Goal: Task Accomplishment & Management: Manage account settings

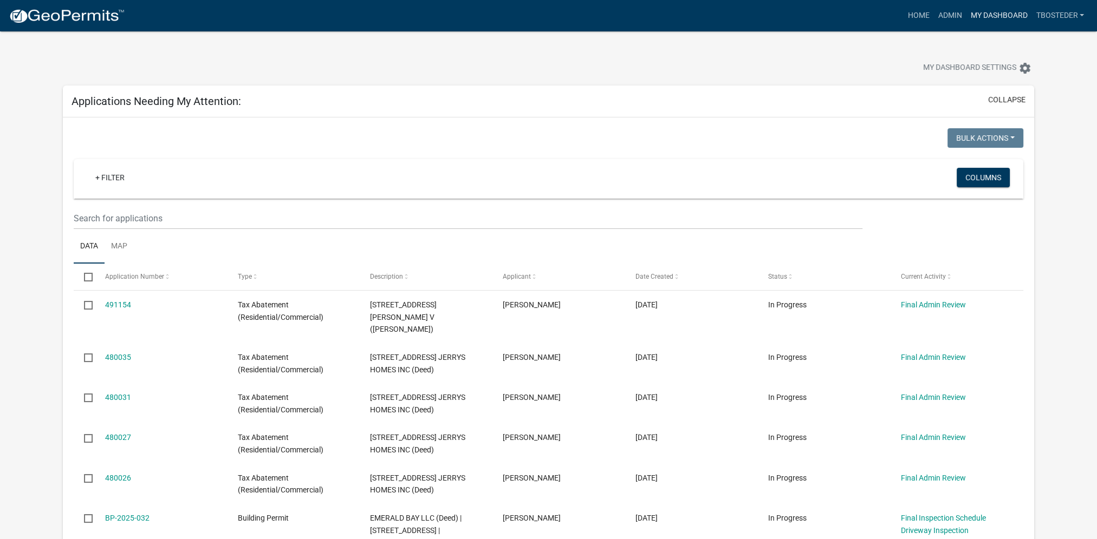
click at [995, 19] on link "My Dashboard" at bounding box center [999, 15] width 66 height 21
click at [944, 24] on link "Admin" at bounding box center [949, 15] width 32 height 21
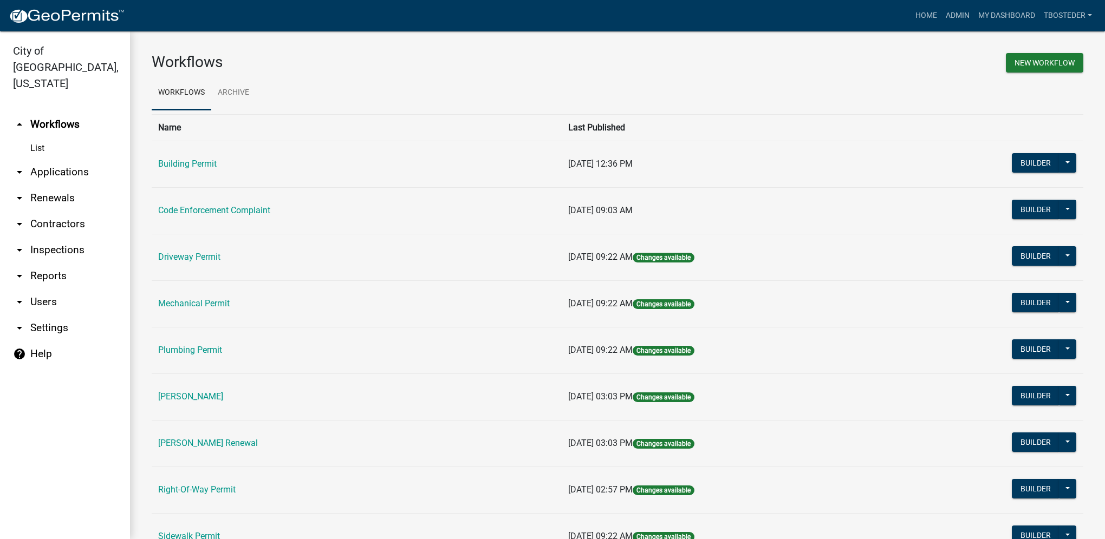
click at [197, 170] on td "Building Permit" at bounding box center [357, 164] width 410 height 47
click at [195, 167] on link "Building Permit" at bounding box center [187, 164] width 58 height 10
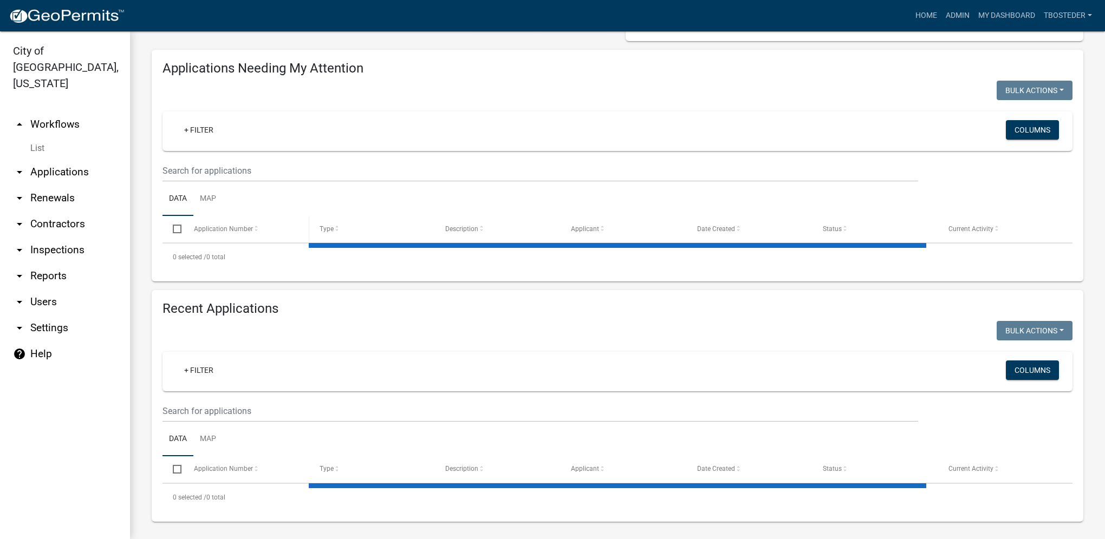
select select "1: 25"
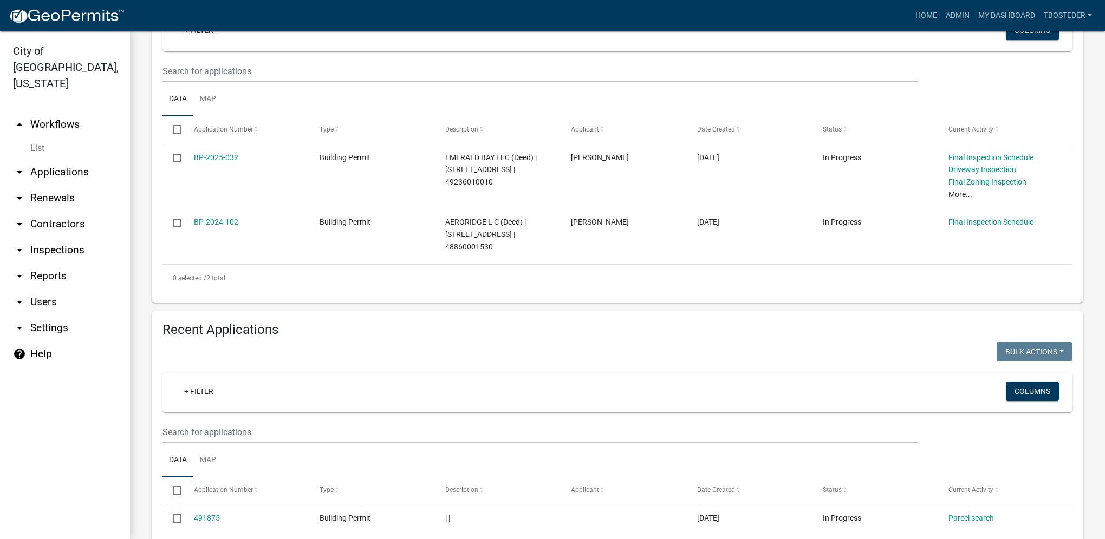
scroll to position [217, 0]
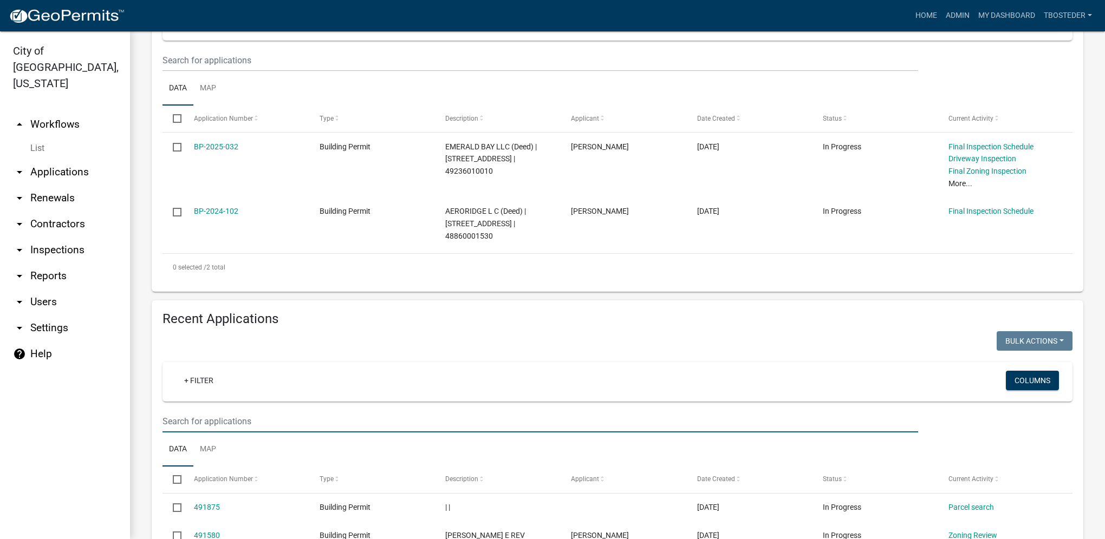
click at [286, 419] on input "text" at bounding box center [540, 422] width 756 height 22
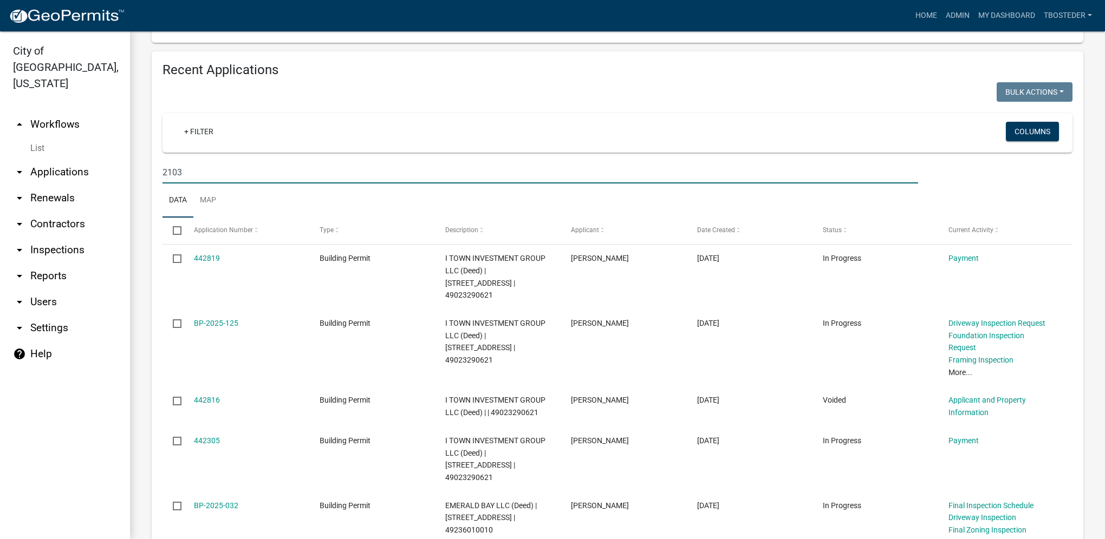
scroll to position [487, 0]
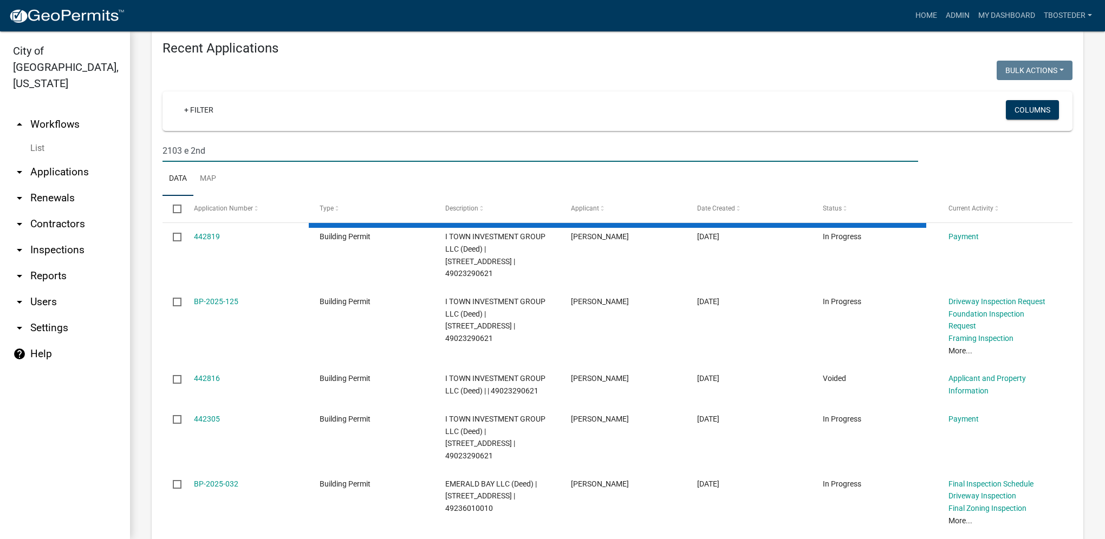
type input "2103 e 2nd"
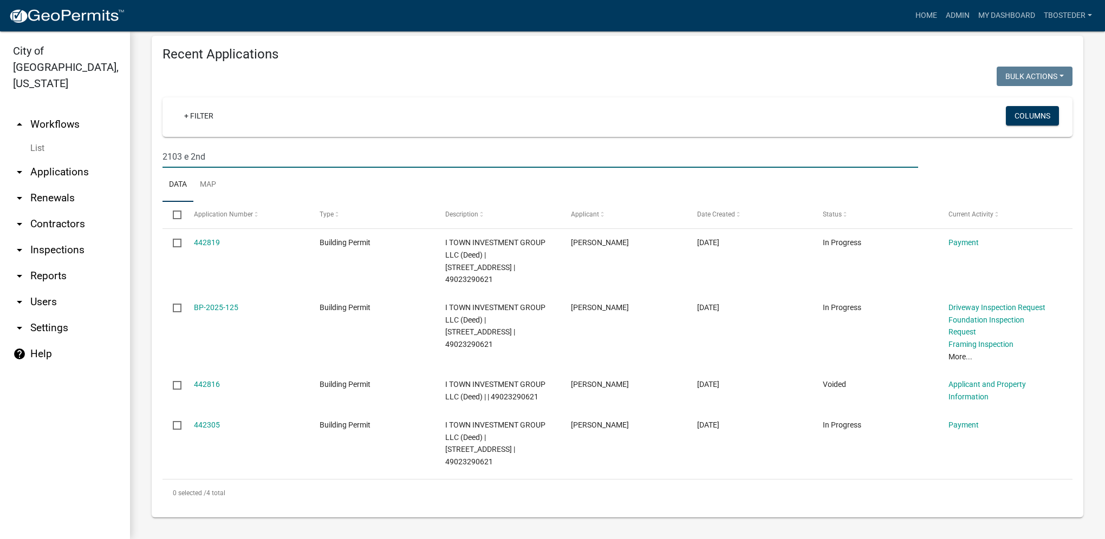
scroll to position [446, 0]
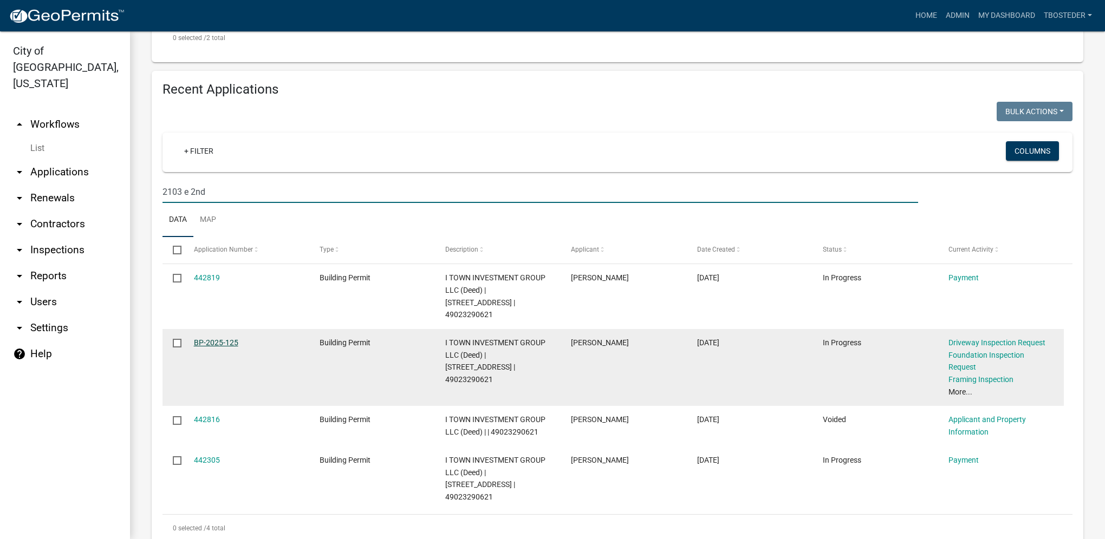
click at [233, 338] on link "BP-2025-125" at bounding box center [216, 342] width 44 height 9
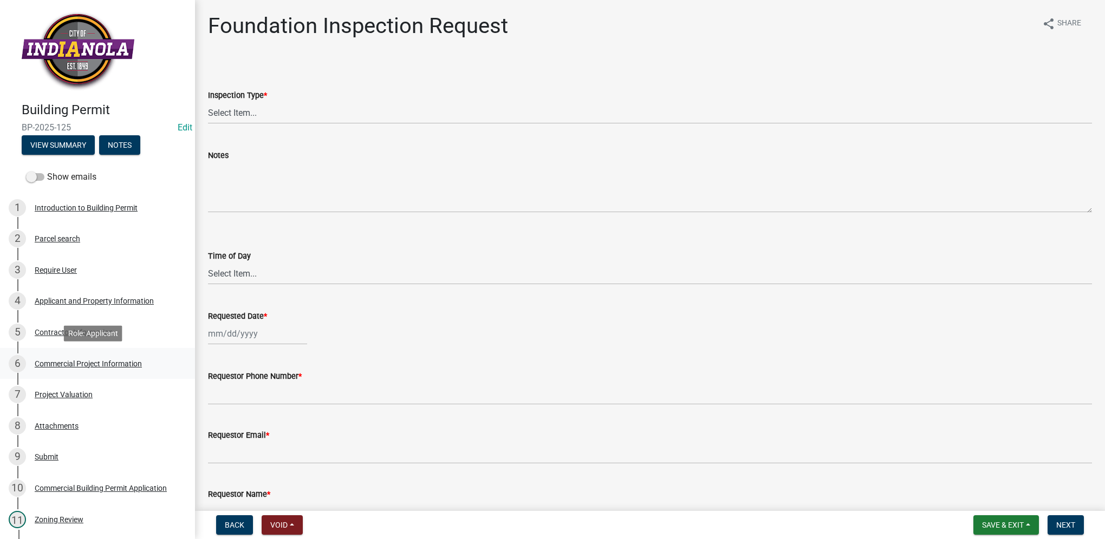
click at [103, 360] on div "Commercial Project Information" at bounding box center [88, 364] width 107 height 8
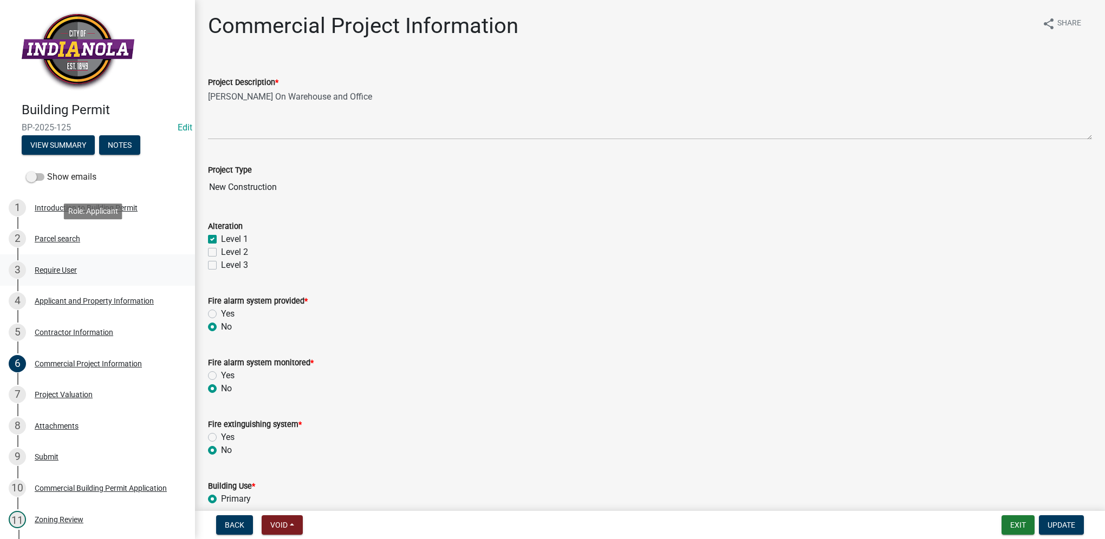
scroll to position [54, 0]
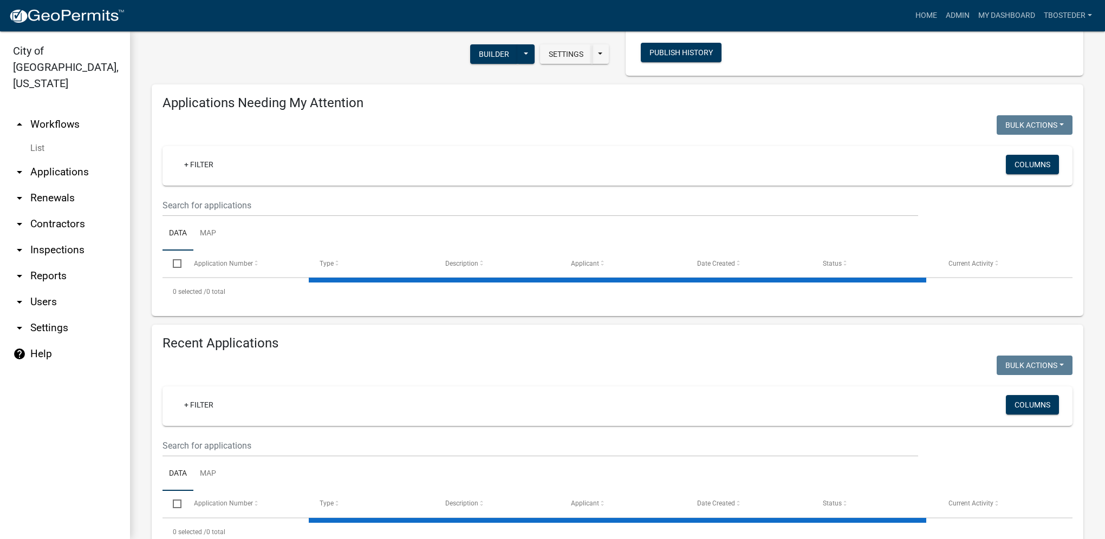
select select "1: 25"
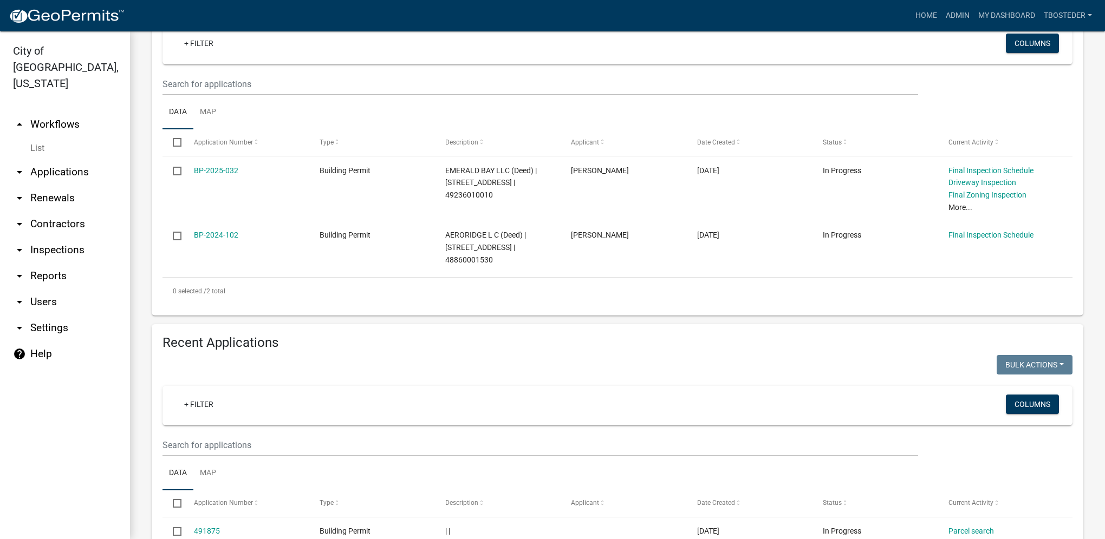
scroll to position [217, 0]
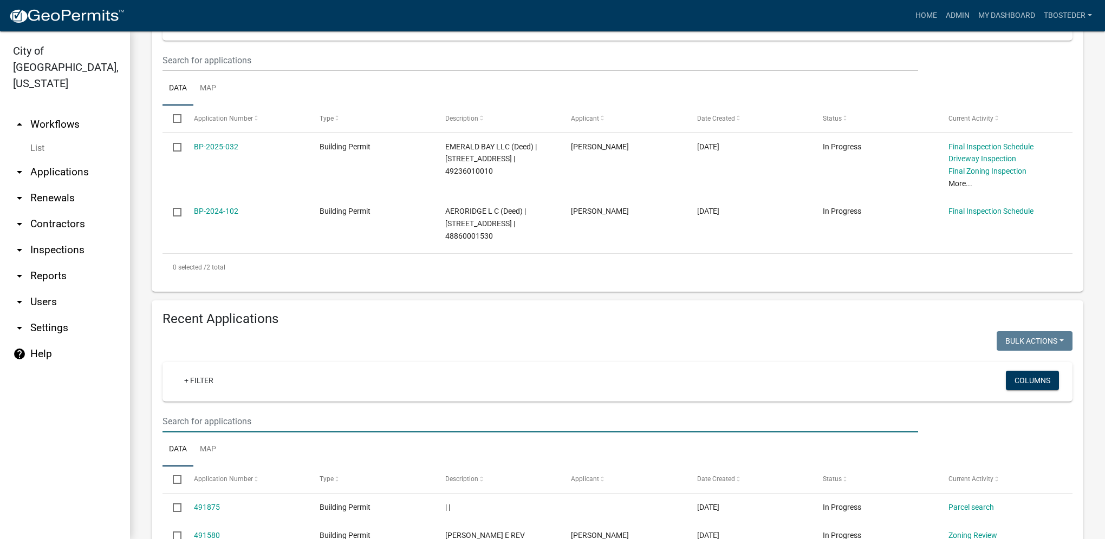
click at [241, 413] on input "text" at bounding box center [540, 422] width 756 height 22
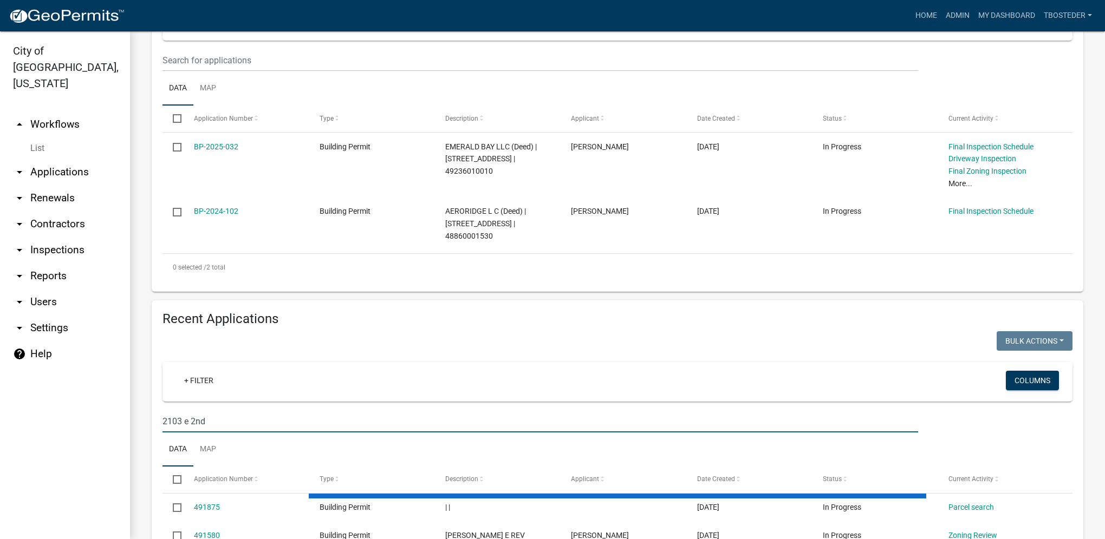
type input "2103 e 2nd"
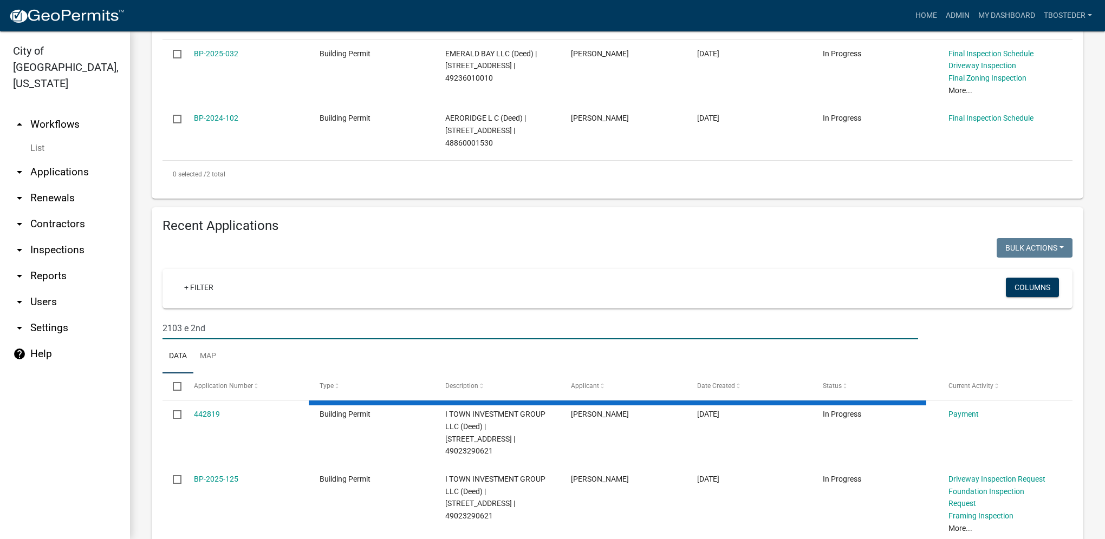
scroll to position [379, 0]
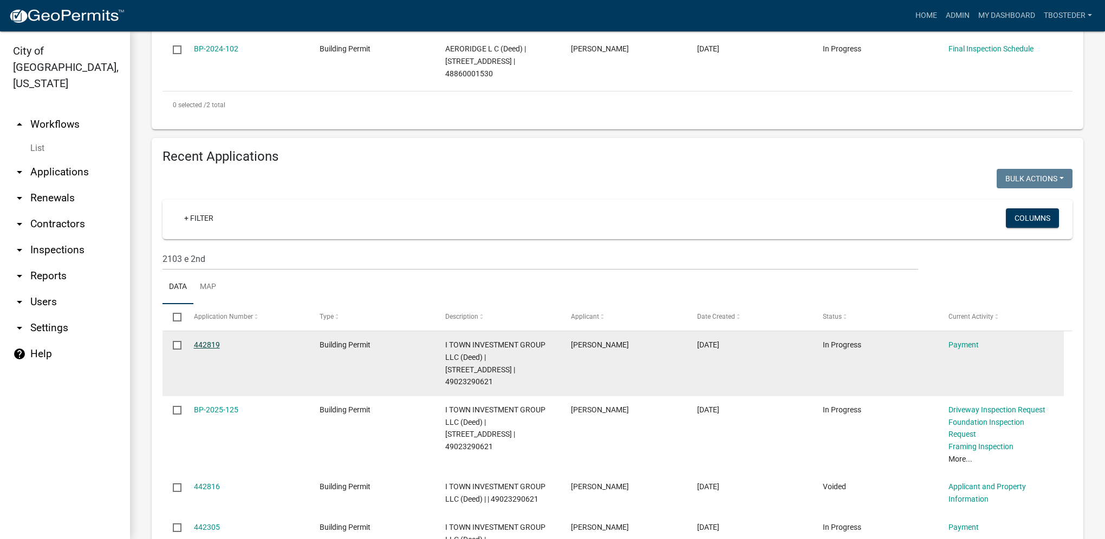
click at [217, 348] on link "442819" at bounding box center [207, 345] width 26 height 9
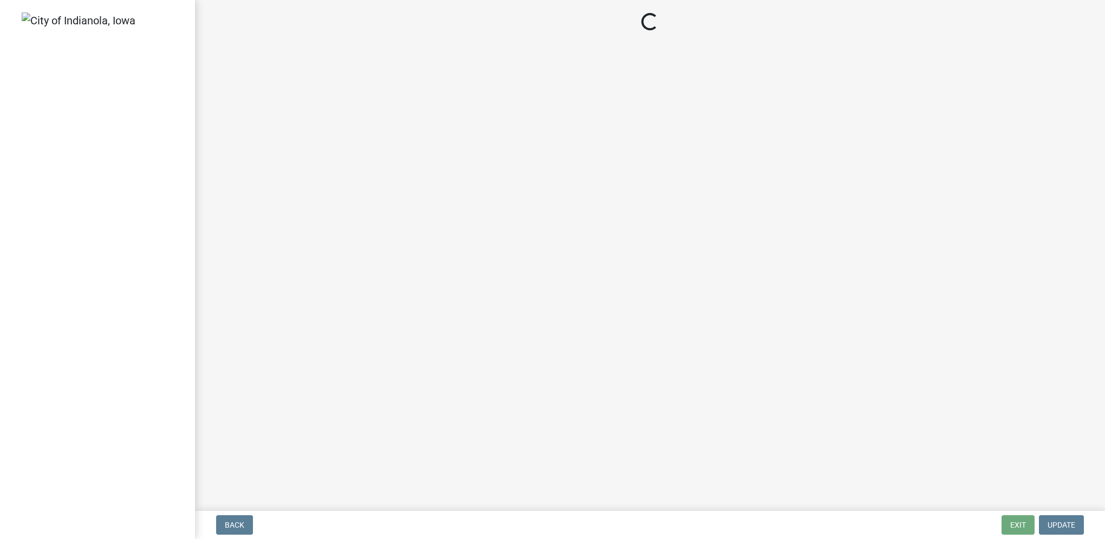
select select "3: 3"
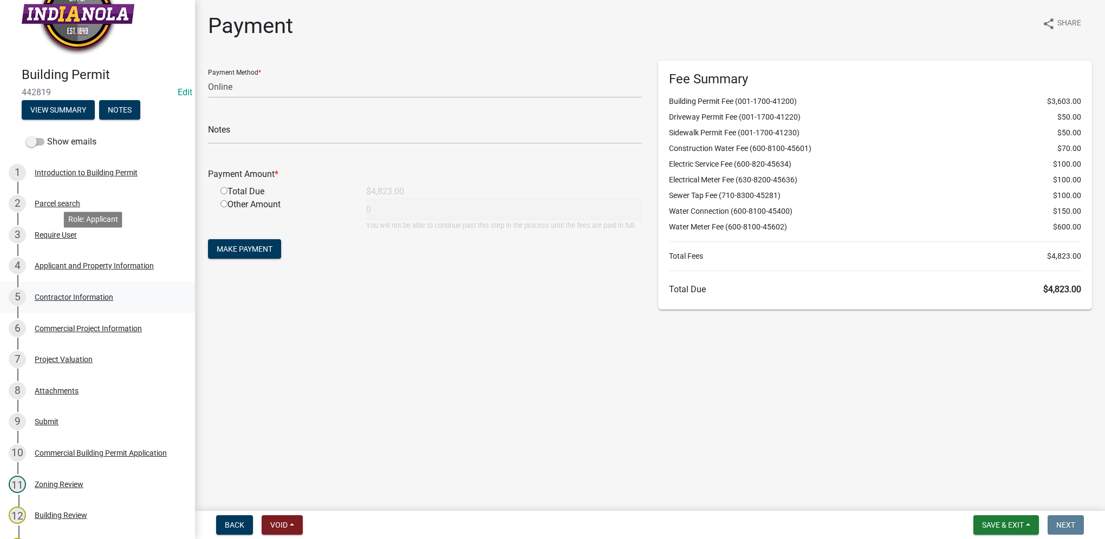
scroll to position [54, 0]
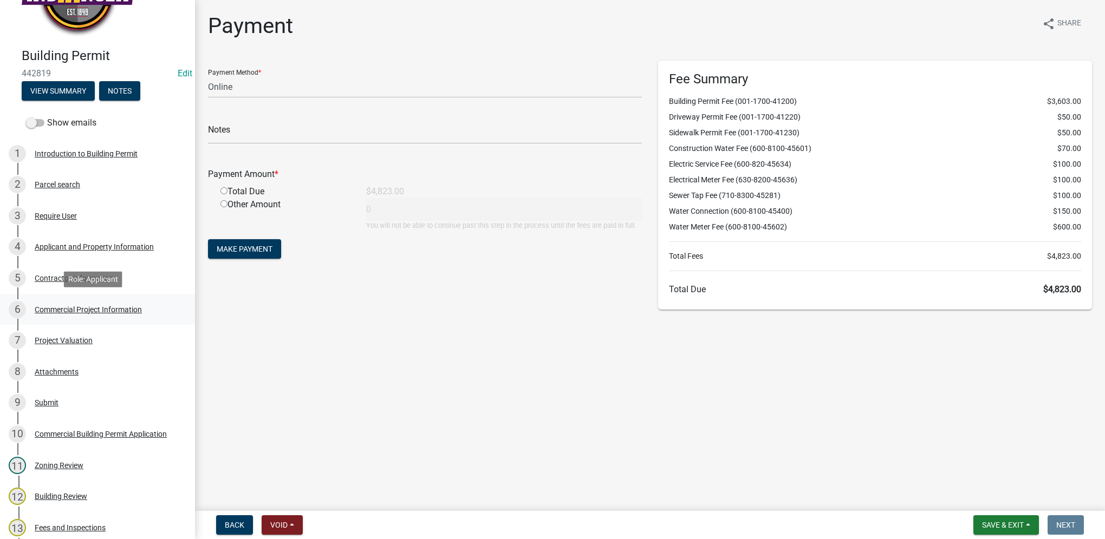
click at [125, 302] on div "6 Commercial Project Information" at bounding box center [93, 309] width 169 height 17
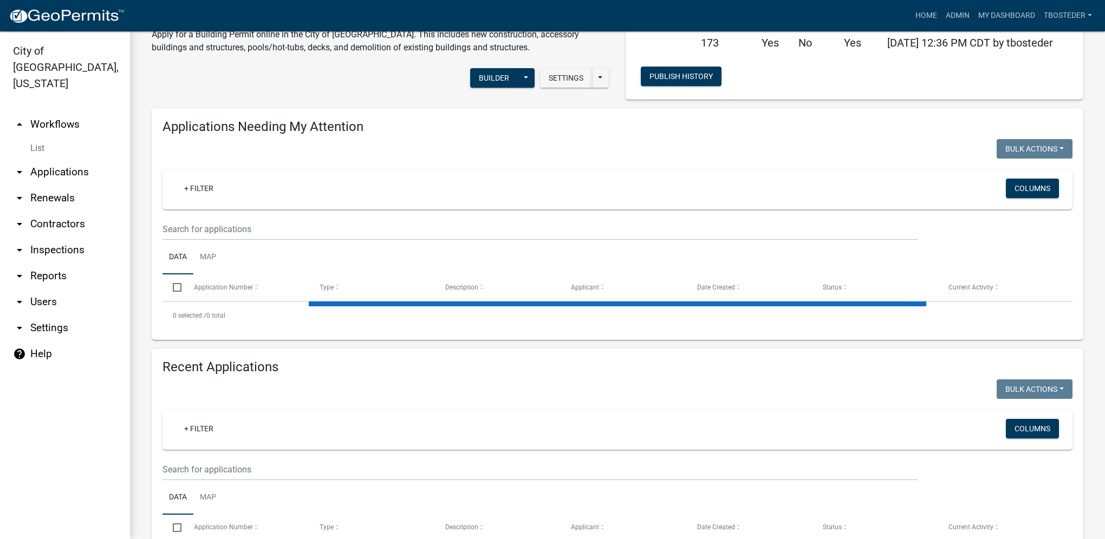
select select "1: 25"
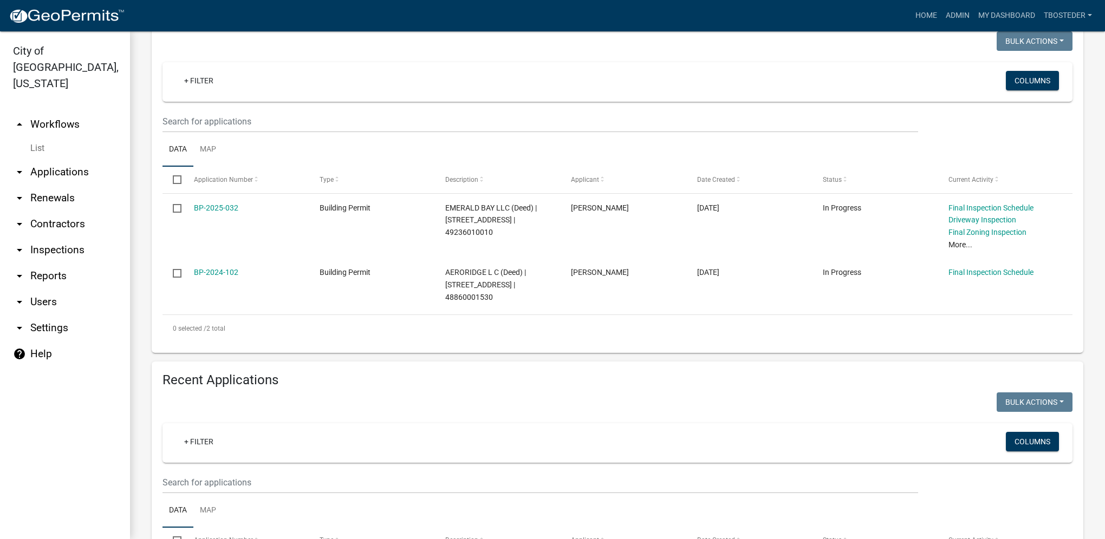
scroll to position [162, 0]
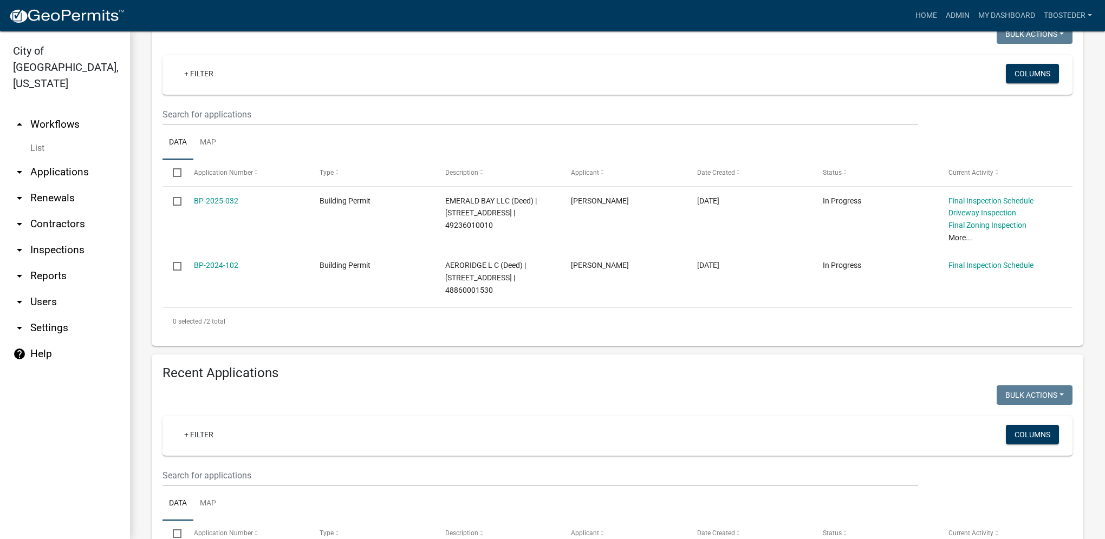
click at [243, 464] on wm-filter-builder "+ Filter Columns" at bounding box center [617, 451] width 910 height 70
click at [245, 468] on input "text" at bounding box center [540, 476] width 756 height 22
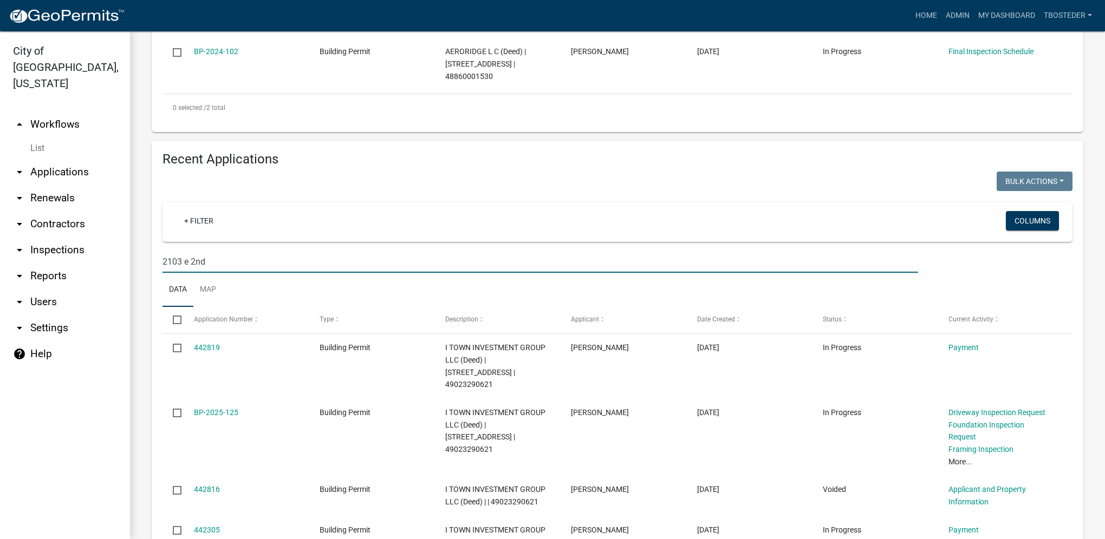
scroll to position [395, 0]
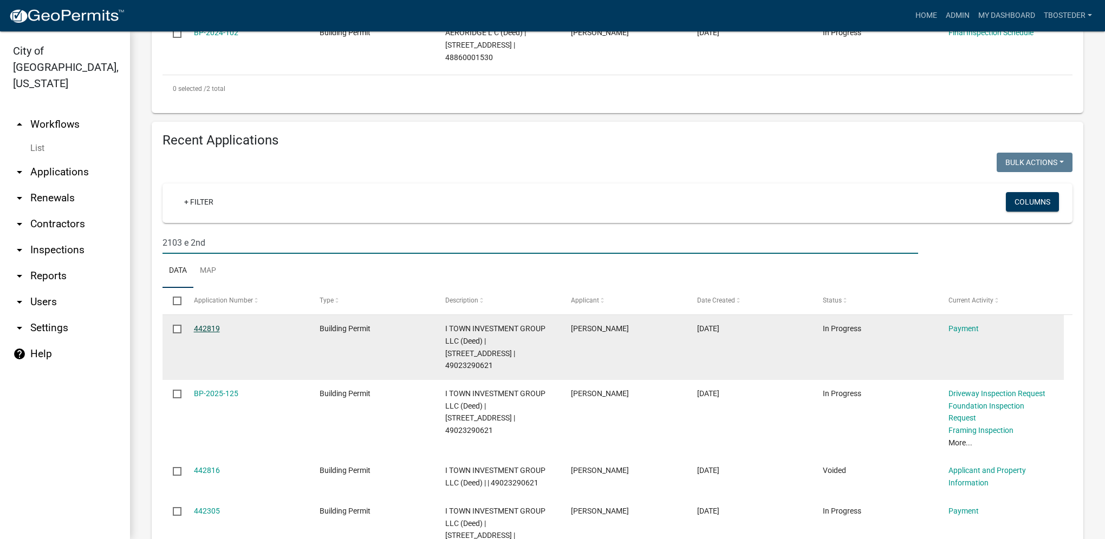
type input "2103 e 2nd"
click at [210, 333] on link "442819" at bounding box center [207, 328] width 26 height 9
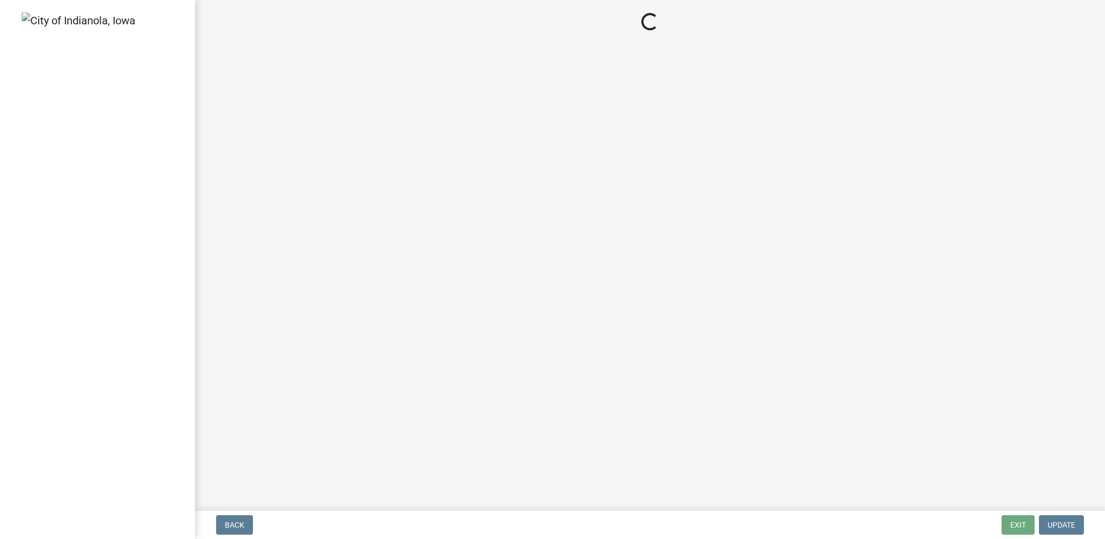
select select "3: 3"
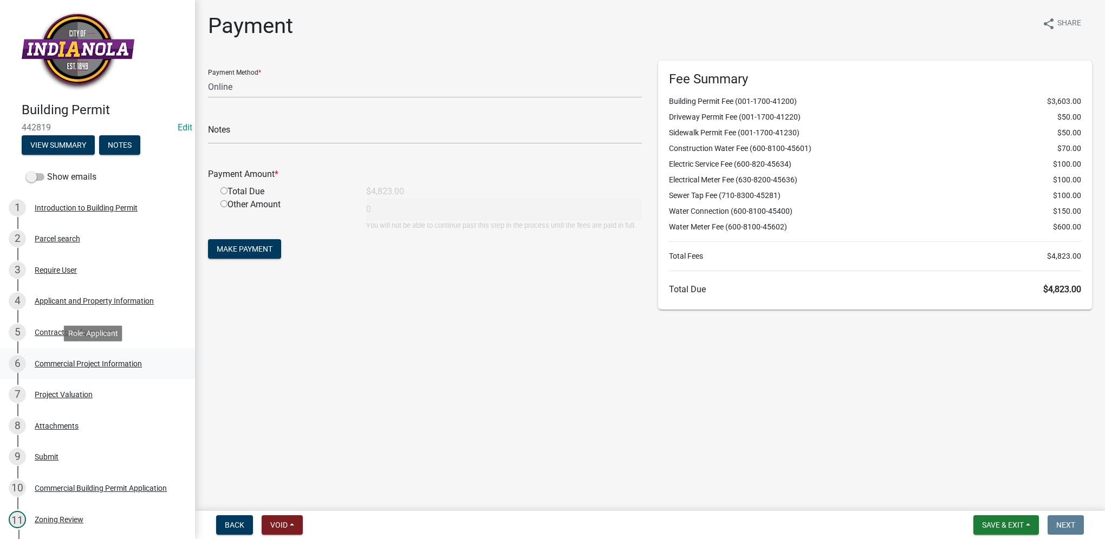
click at [121, 357] on div "6 Commercial Project Information" at bounding box center [93, 363] width 169 height 17
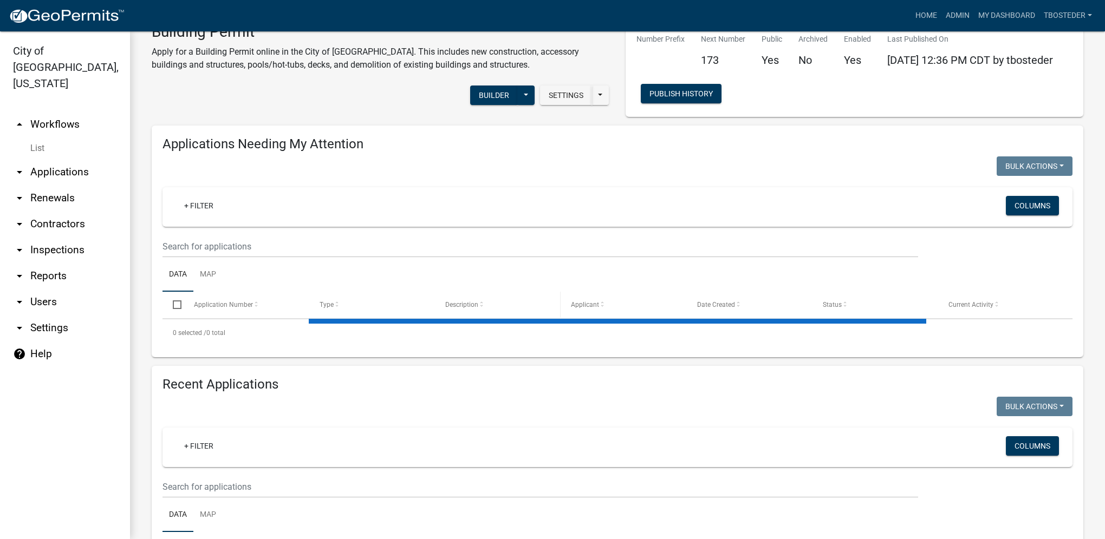
select select "1: 25"
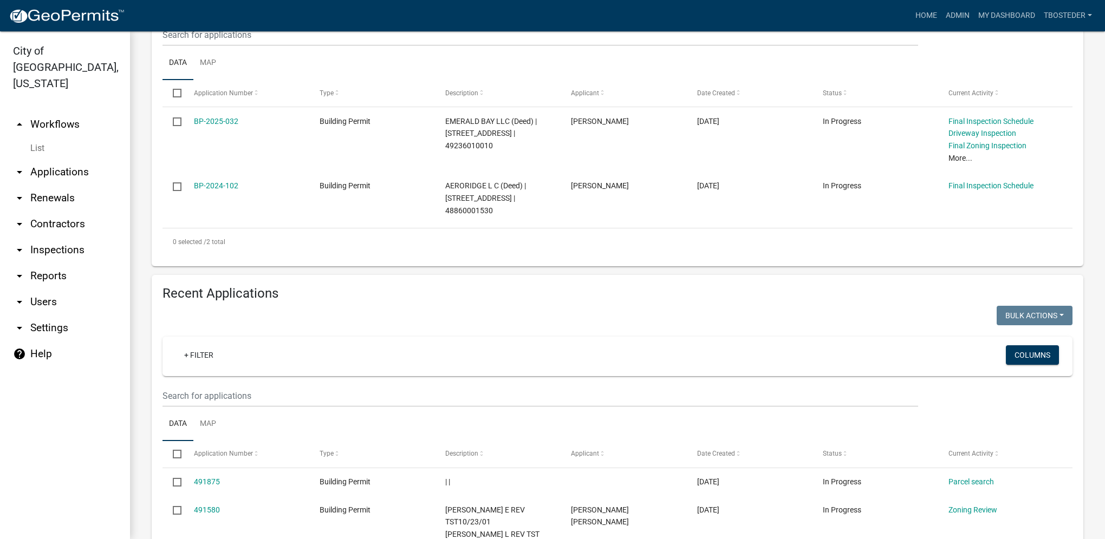
scroll to position [271, 0]
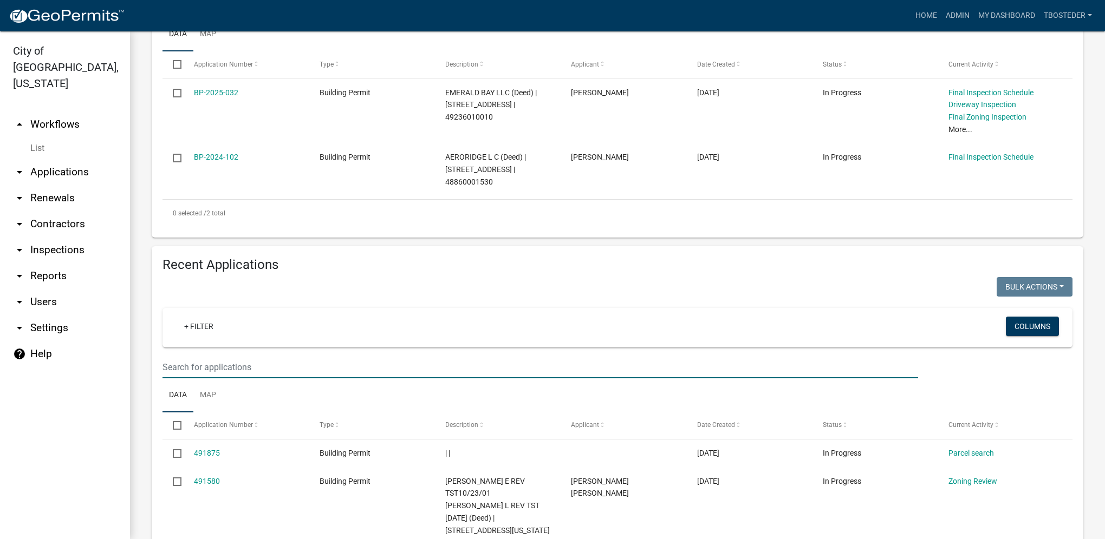
click at [316, 361] on input "text" at bounding box center [540, 367] width 756 height 22
type input "[PERSON_NAME]"
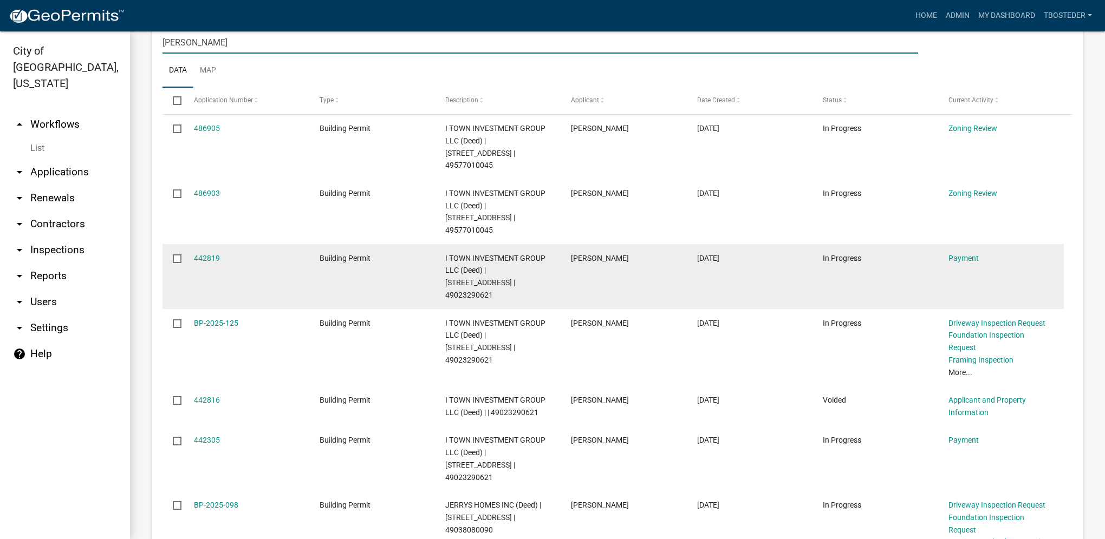
scroll to position [650, 0]
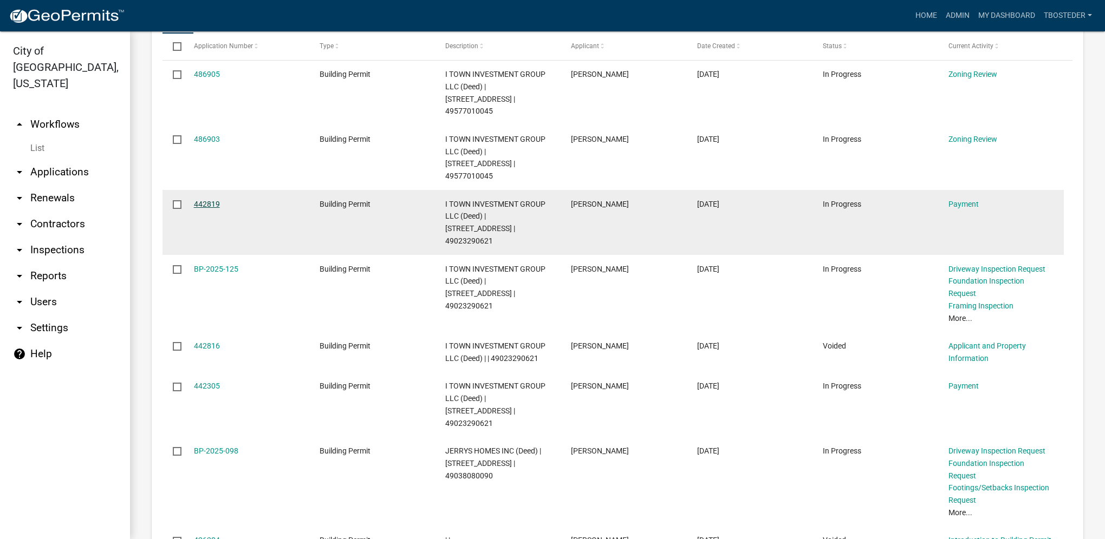
click at [207, 200] on link "442819" at bounding box center [207, 204] width 26 height 9
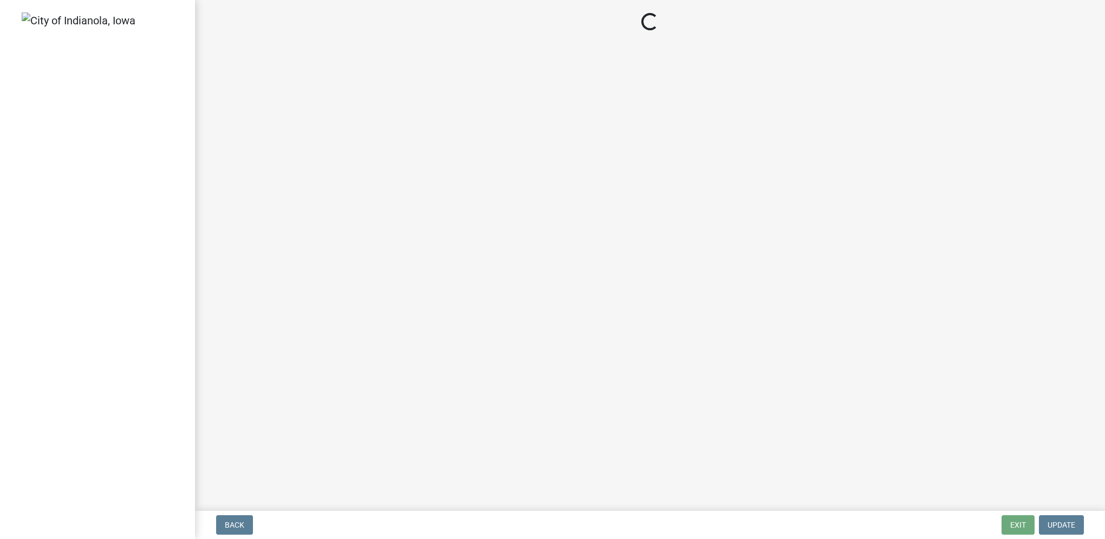
select select "3: 3"
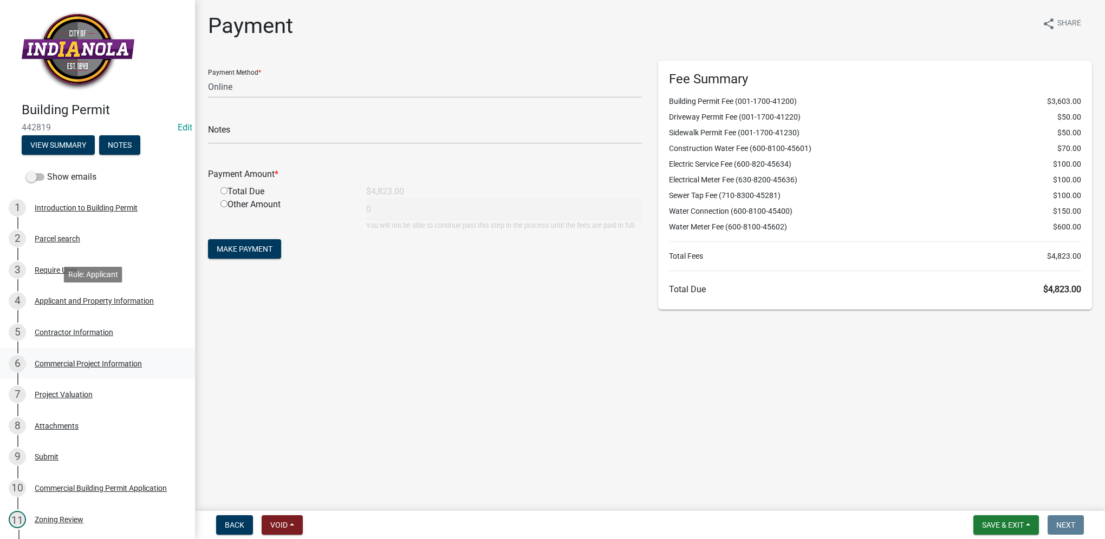
scroll to position [54, 0]
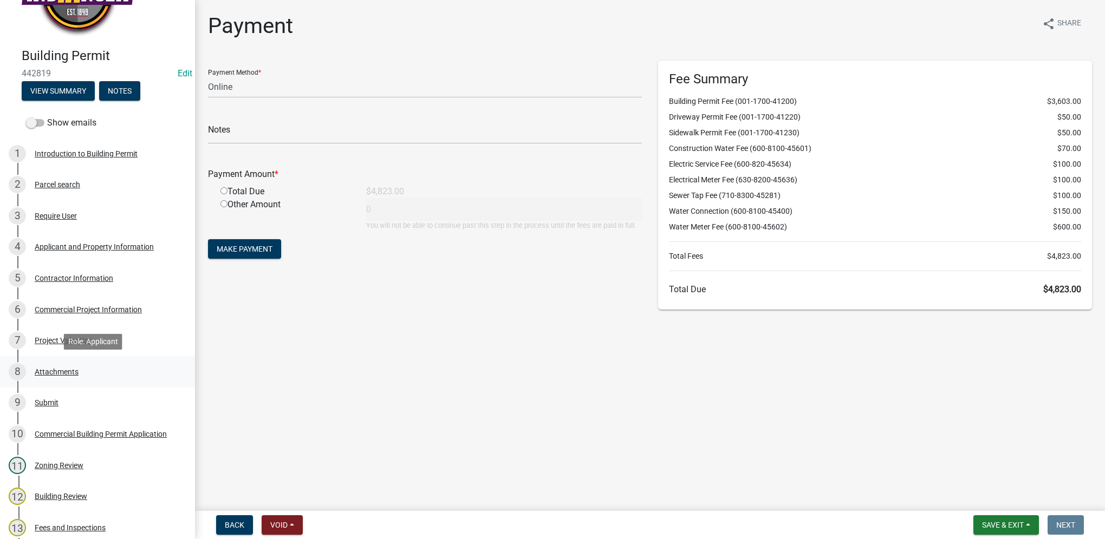
click at [75, 369] on div "Attachments" at bounding box center [57, 372] width 44 height 8
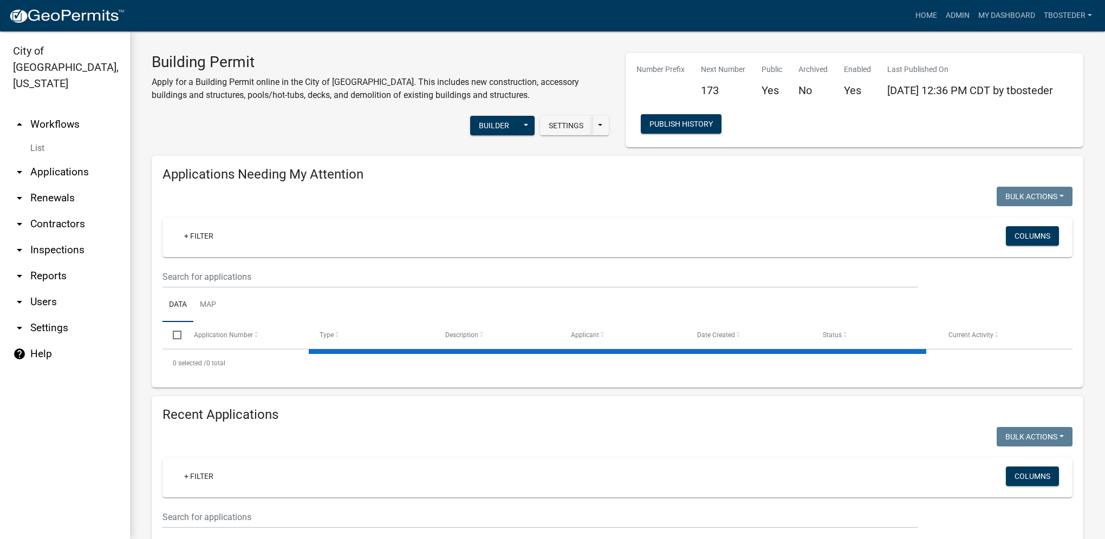
select select "1: 25"
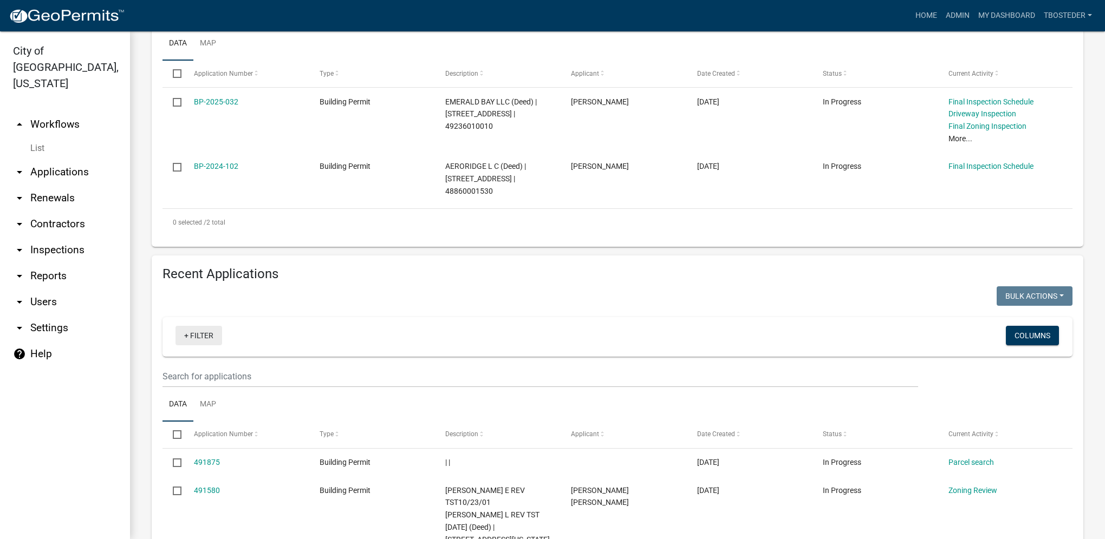
scroll to position [325, 0]
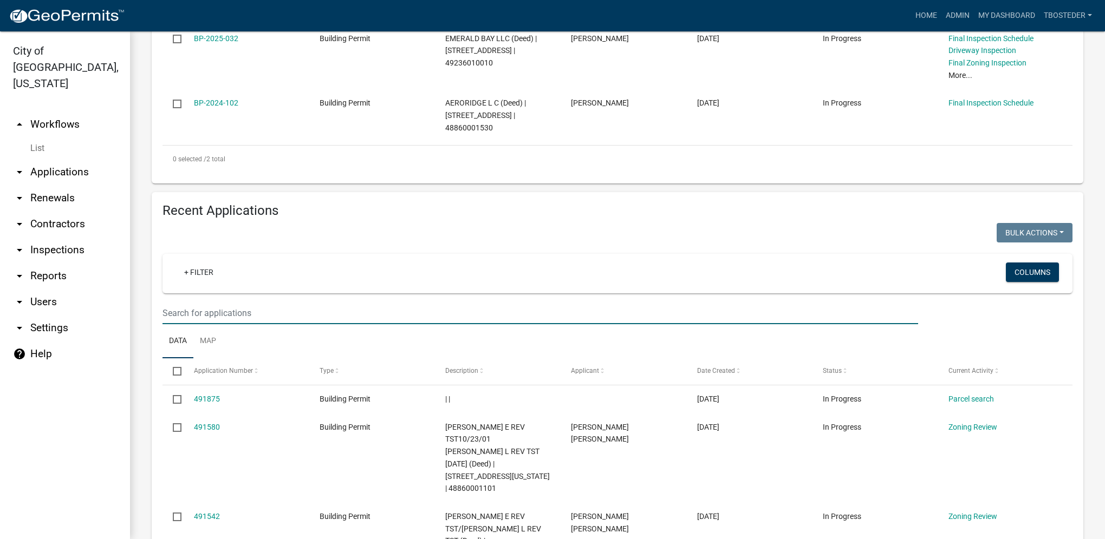
click at [215, 323] on input "text" at bounding box center [540, 313] width 756 height 22
type input "[PERSON_NAME]"
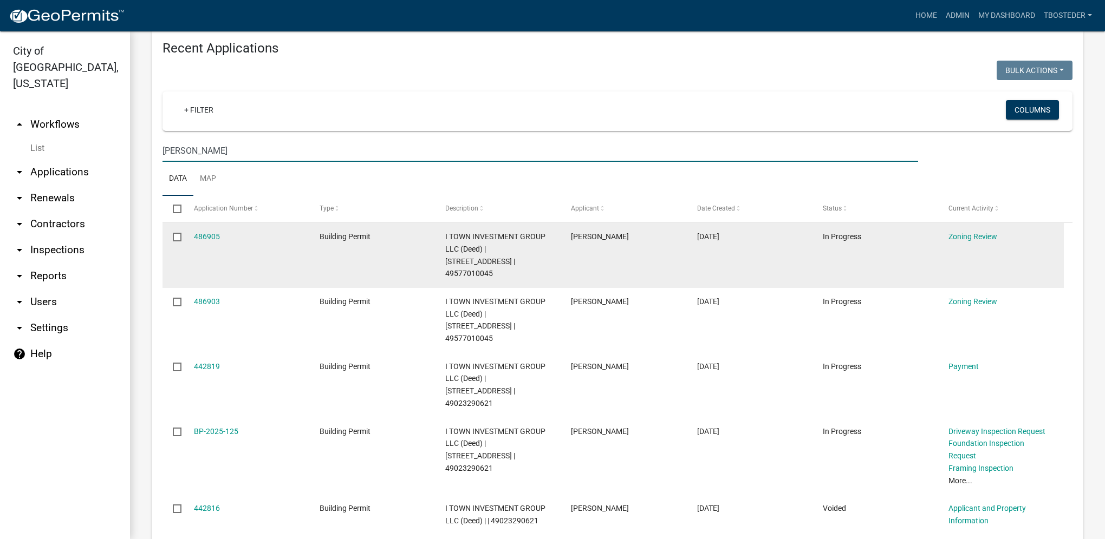
scroll to position [596, 0]
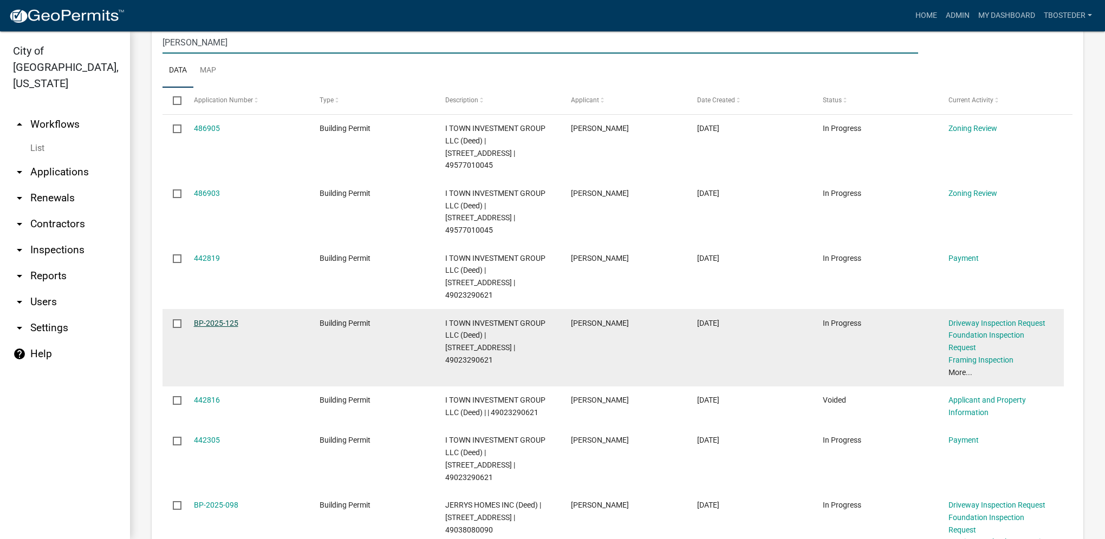
click at [236, 319] on link "BP-2025-125" at bounding box center [216, 323] width 44 height 9
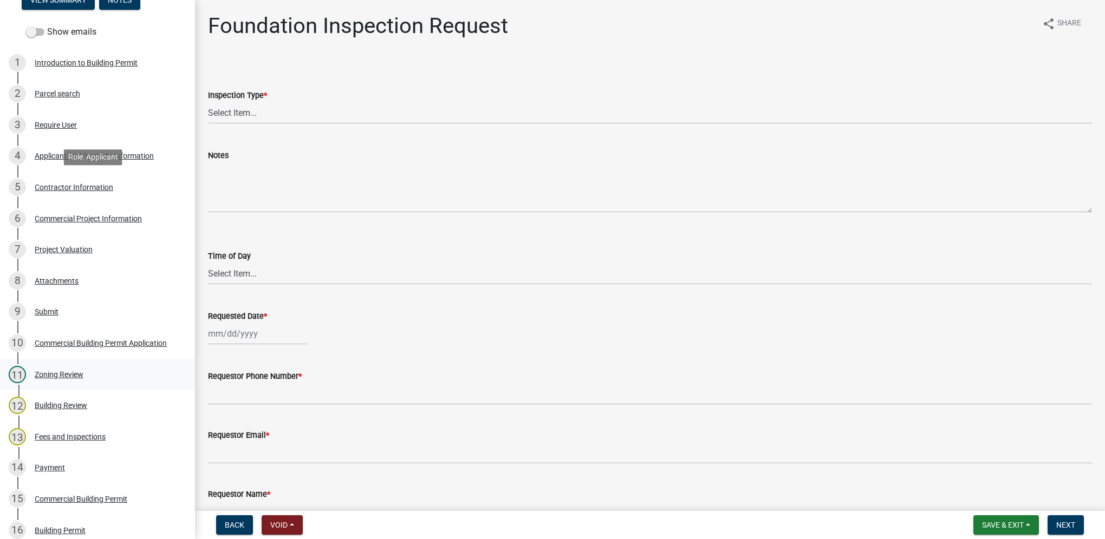
scroll to position [162, 0]
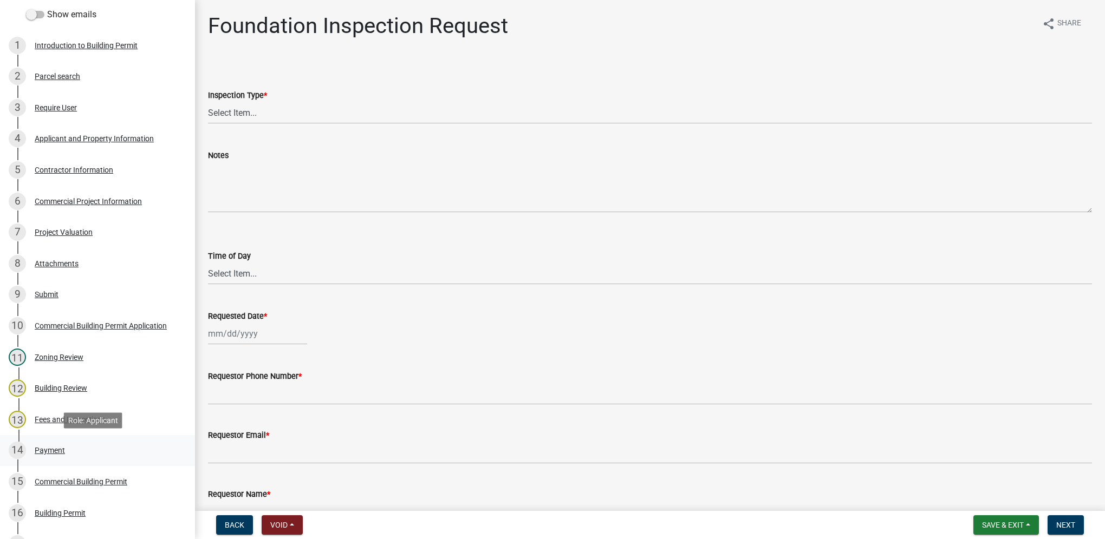
click at [50, 455] on div "14 Payment" at bounding box center [93, 450] width 169 height 17
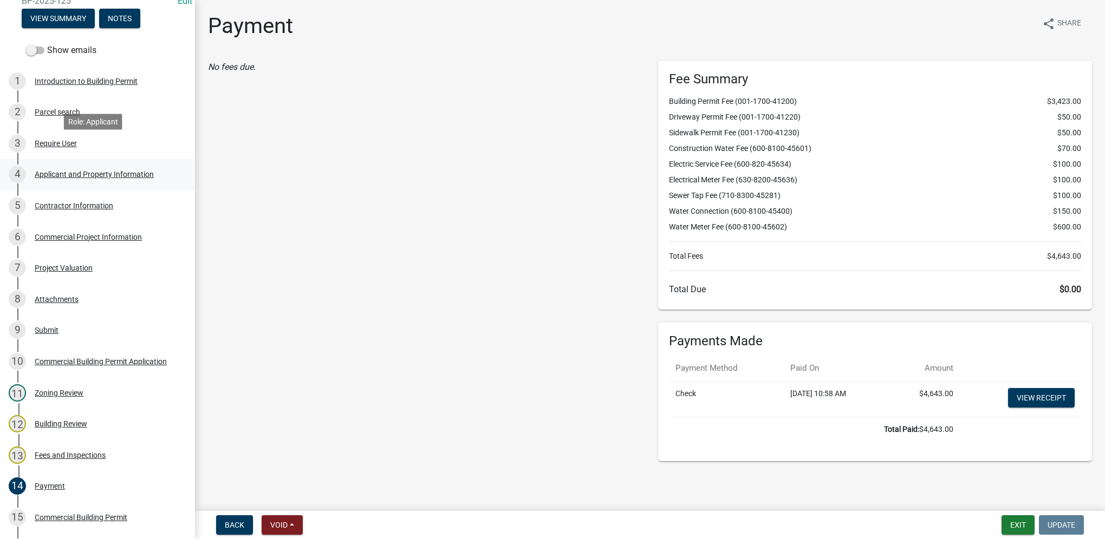
scroll to position [108, 0]
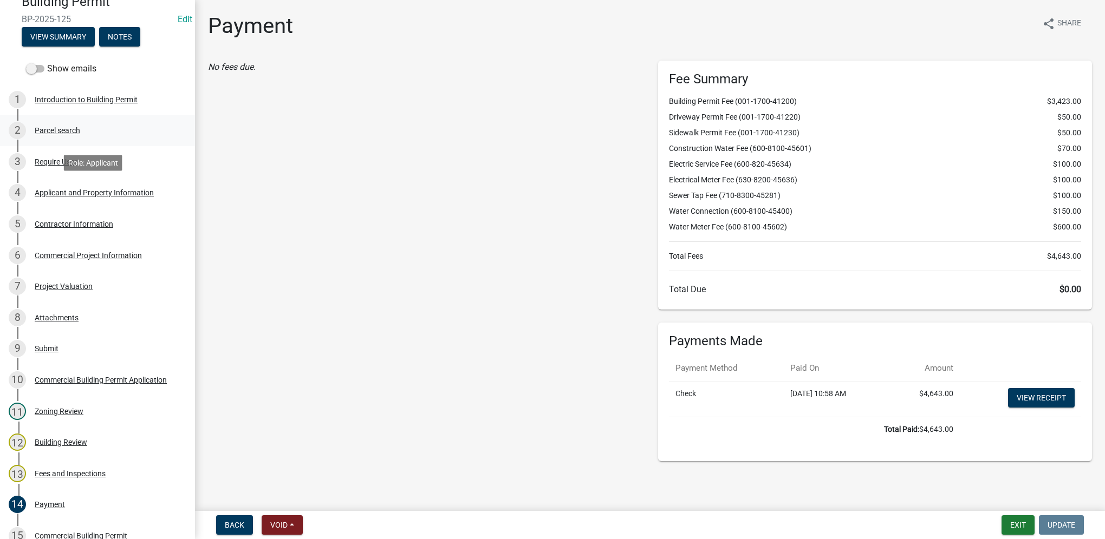
click at [57, 138] on div "2 Parcel search" at bounding box center [93, 130] width 169 height 17
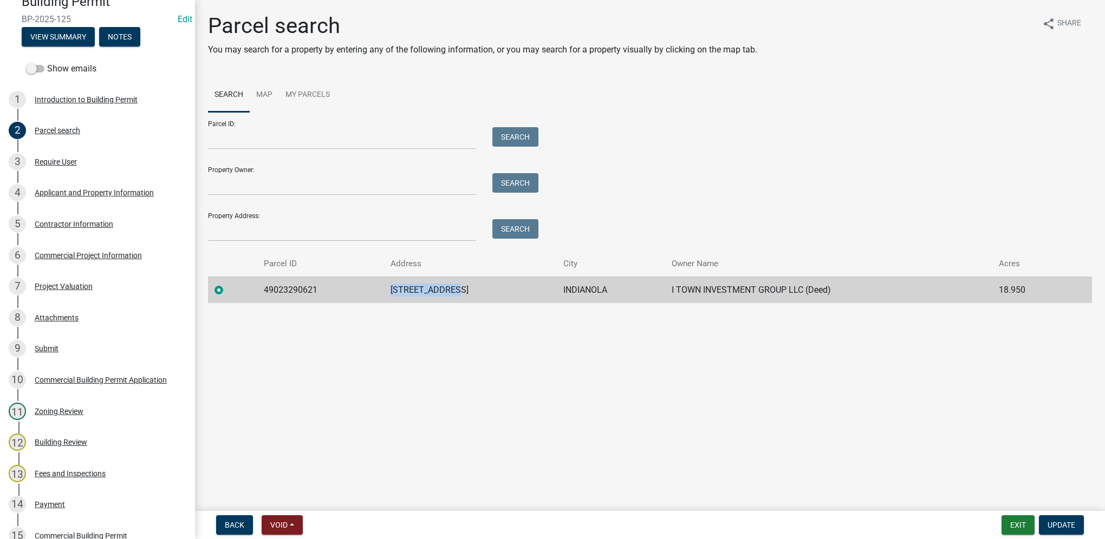
drag, startPoint x: 391, startPoint y: 288, endPoint x: 513, endPoint y: 285, distance: 122.4
click at [513, 285] on td "[STREET_ADDRESS]" at bounding box center [470, 290] width 173 height 27
drag, startPoint x: 513, startPoint y: 285, endPoint x: 465, endPoint y: 294, distance: 49.5
copy td "[STREET_ADDRESS]"
click at [109, 246] on link "6 Commercial Project Information" at bounding box center [97, 255] width 195 height 31
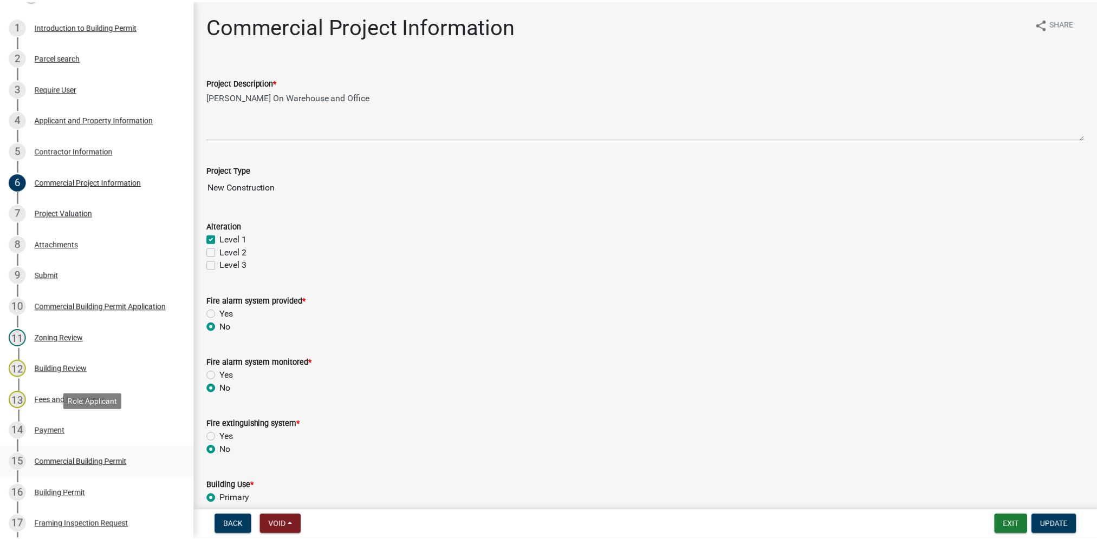
scroll to position [217, 0]
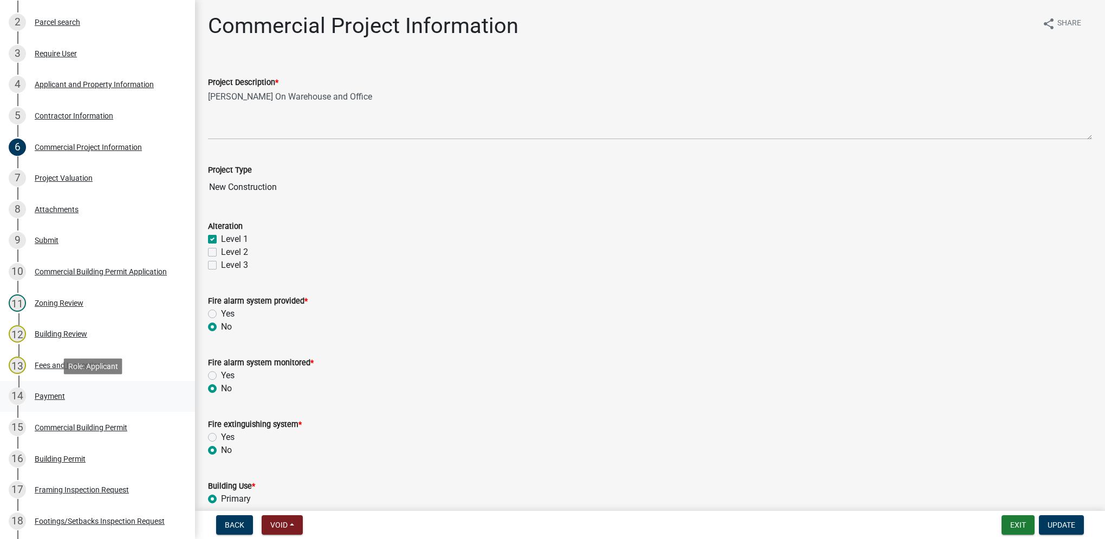
click at [48, 391] on div "14 Payment" at bounding box center [93, 396] width 169 height 17
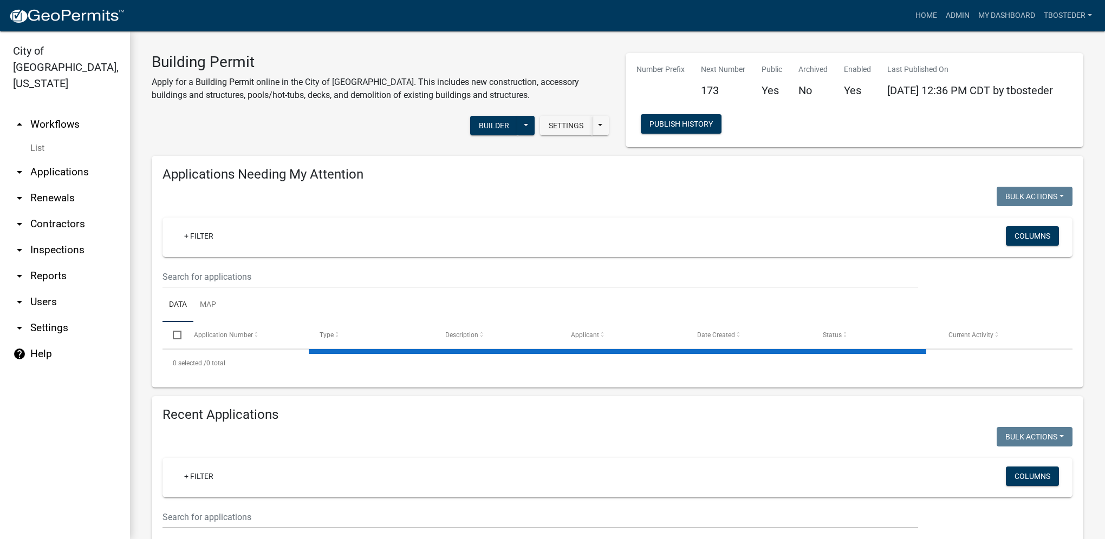
select select "1: 25"
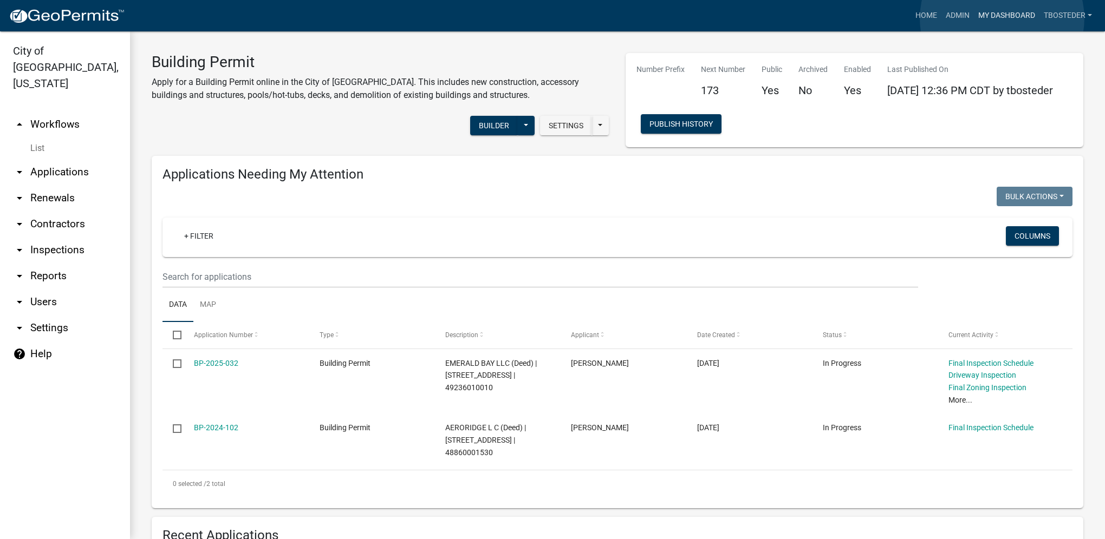
click at [1002, 18] on link "My Dashboard" at bounding box center [1007, 15] width 66 height 21
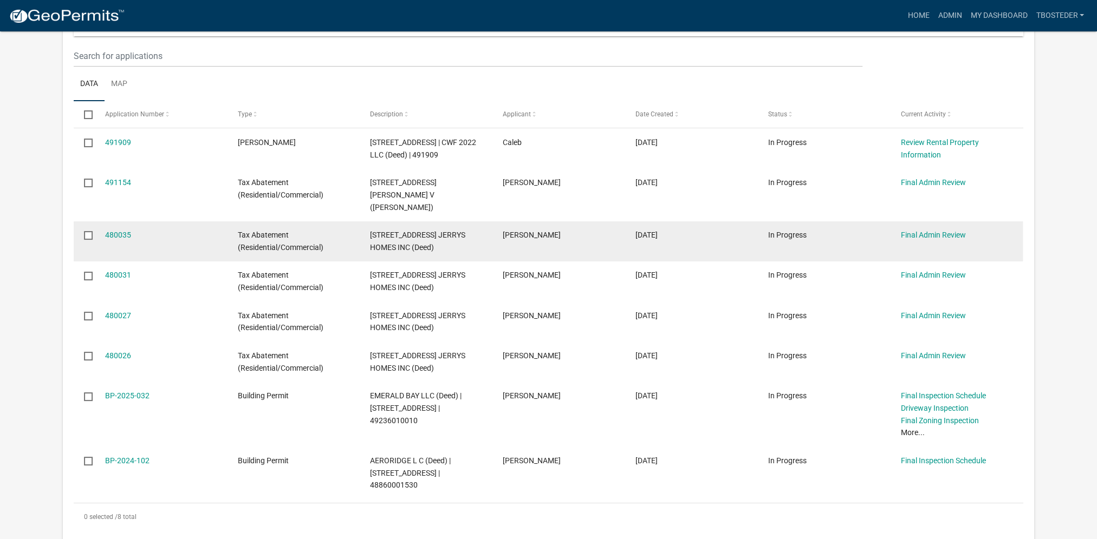
scroll to position [108, 0]
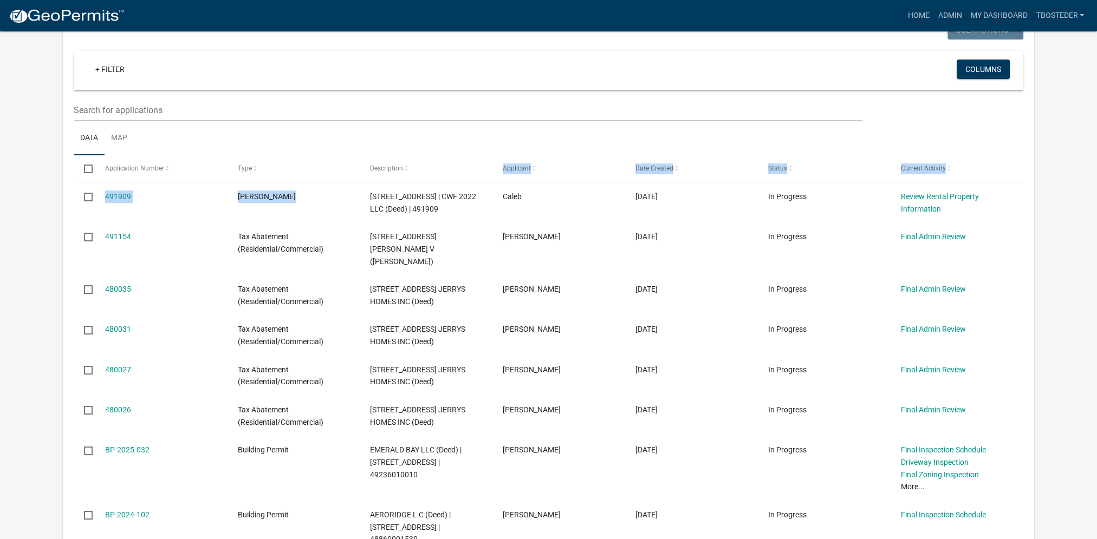
drag, startPoint x: 362, startPoint y: 197, endPoint x: 444, endPoint y: 182, distance: 83.6
click at [444, 182] on div "Select Application Number Type Description Applicant Date Created Status Curren…" at bounding box center [548, 369] width 949 height 429
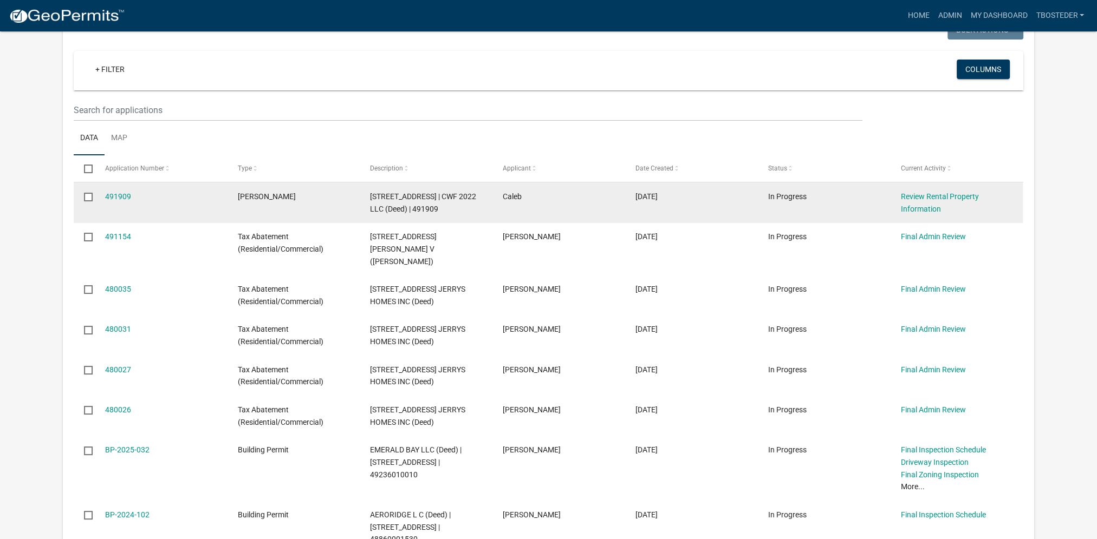
drag, startPoint x: 444, startPoint y: 182, endPoint x: 435, endPoint y: 199, distance: 19.1
click at [435, 199] on span "[STREET_ADDRESS] | CWF 2022 LLC (Deed) | 491909" at bounding box center [423, 202] width 106 height 21
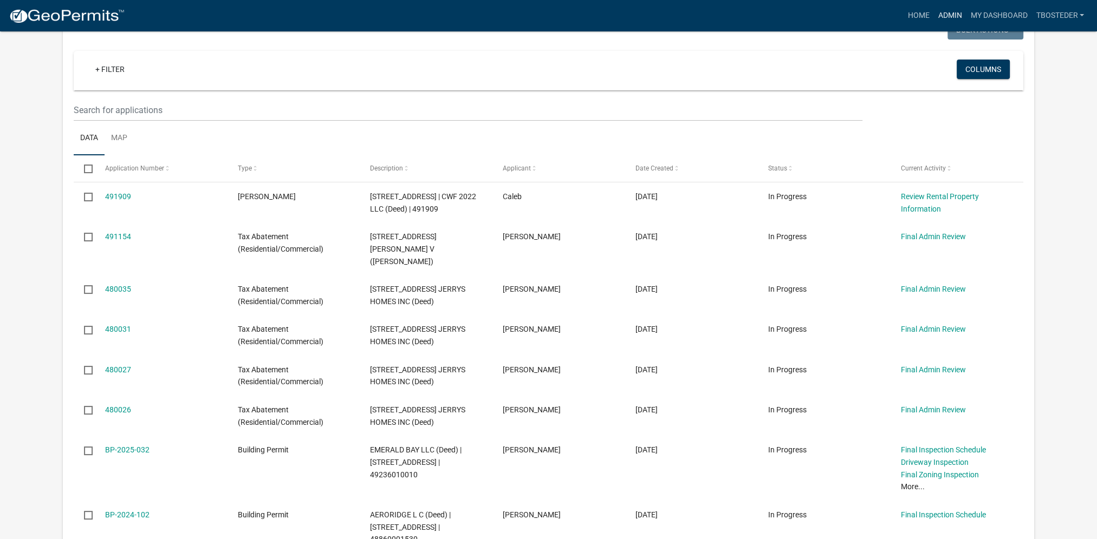
click at [952, 17] on link "Admin" at bounding box center [949, 15] width 32 height 21
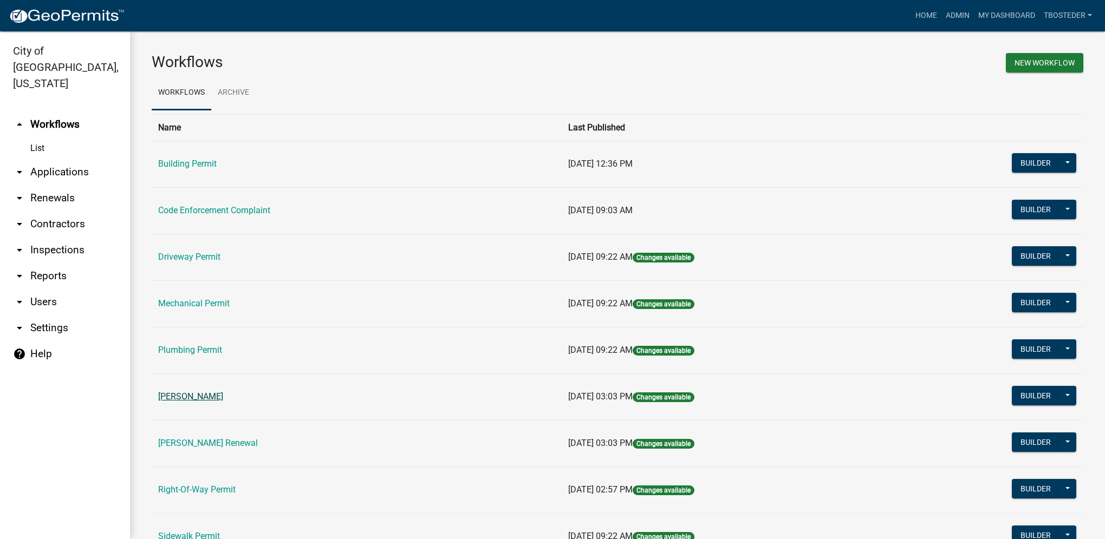
click at [191, 392] on link "[PERSON_NAME]" at bounding box center [190, 397] width 65 height 10
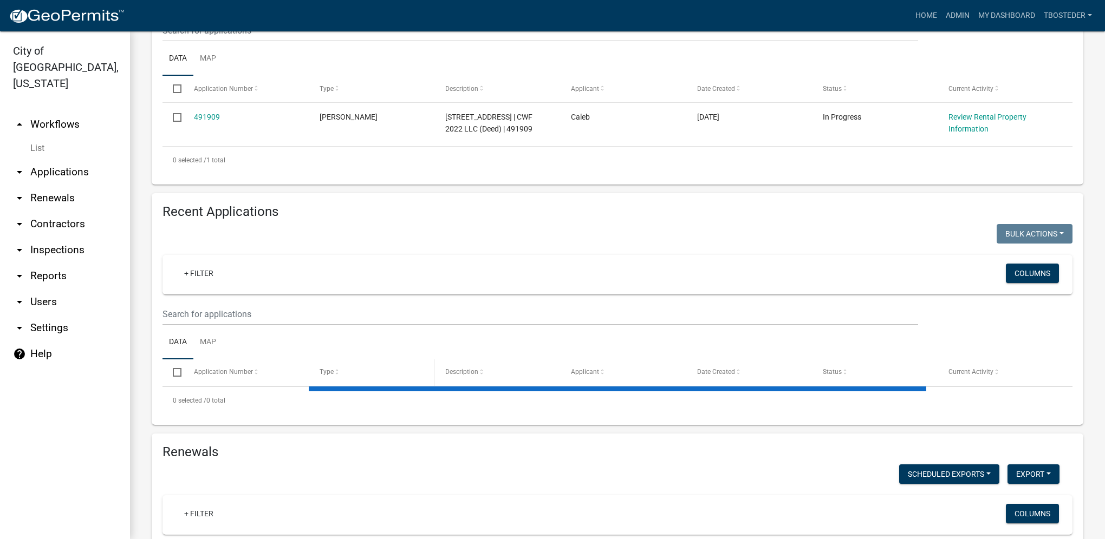
select select "1: 25"
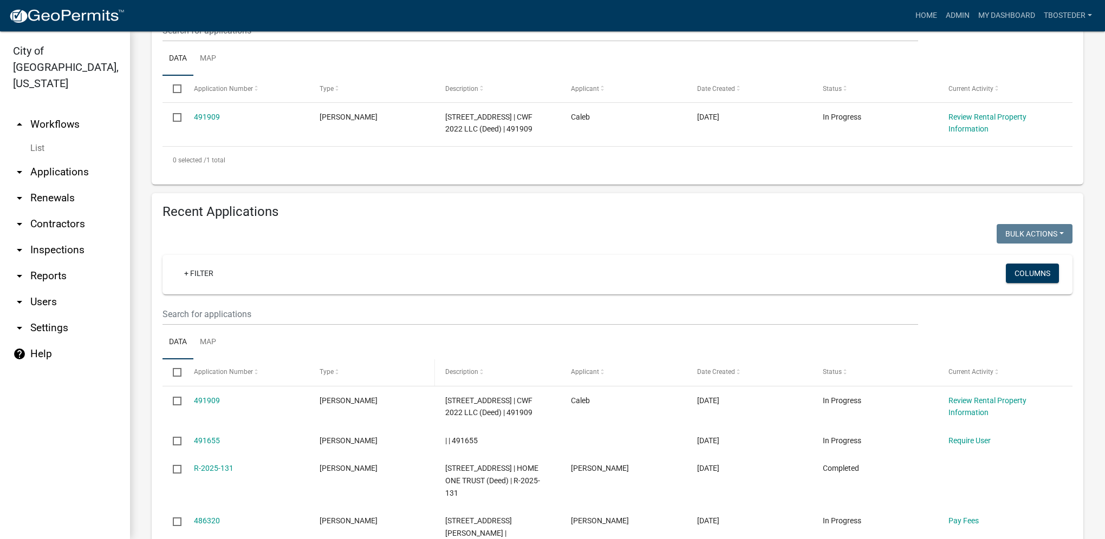
scroll to position [271, 0]
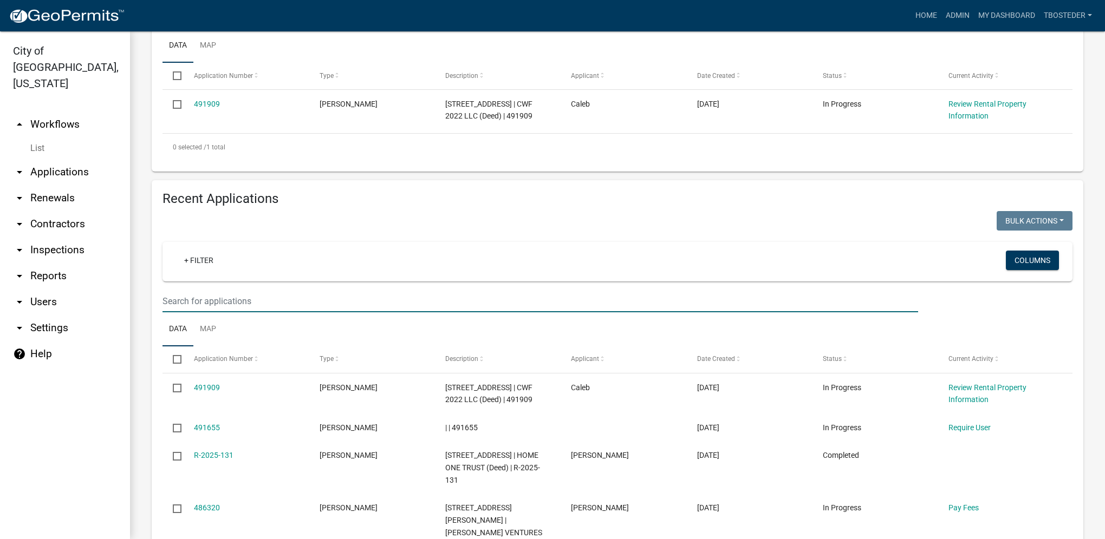
click at [270, 299] on input "text" at bounding box center [540, 301] width 756 height 22
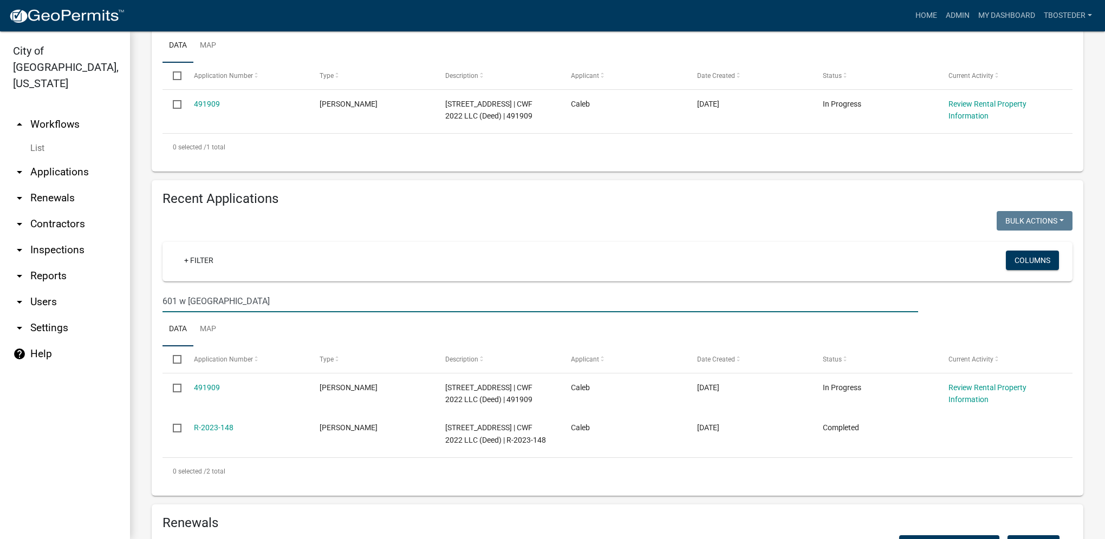
type input "601 w [GEOGRAPHIC_DATA]"
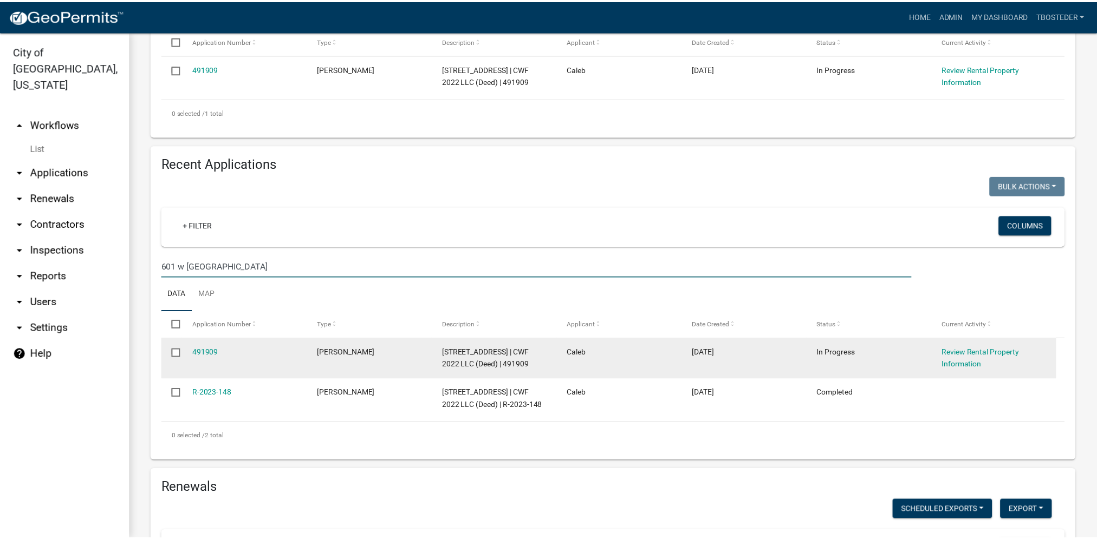
scroll to position [325, 0]
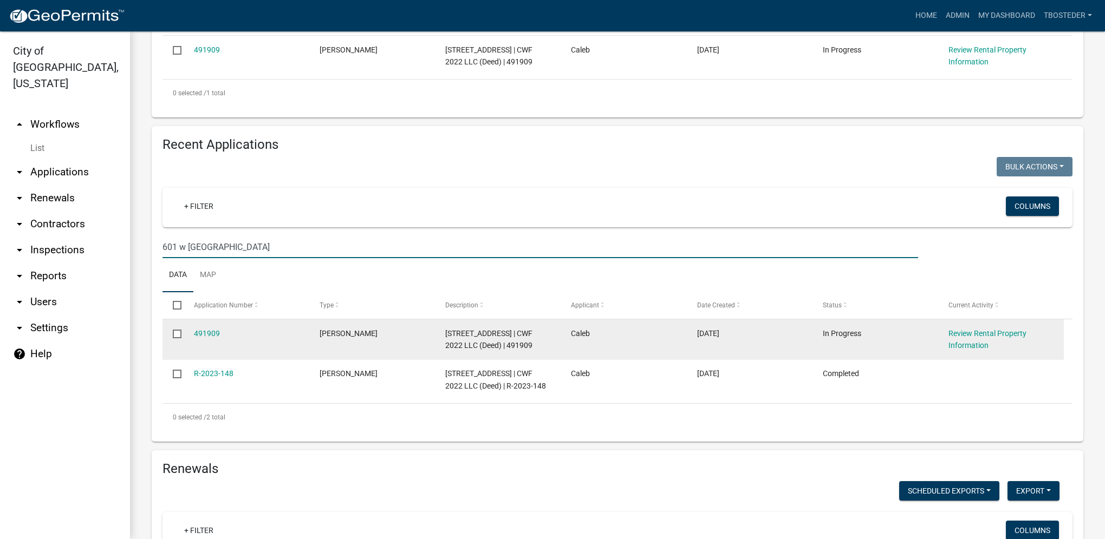
click at [178, 336] on input "checkbox" at bounding box center [176, 333] width 7 height 7
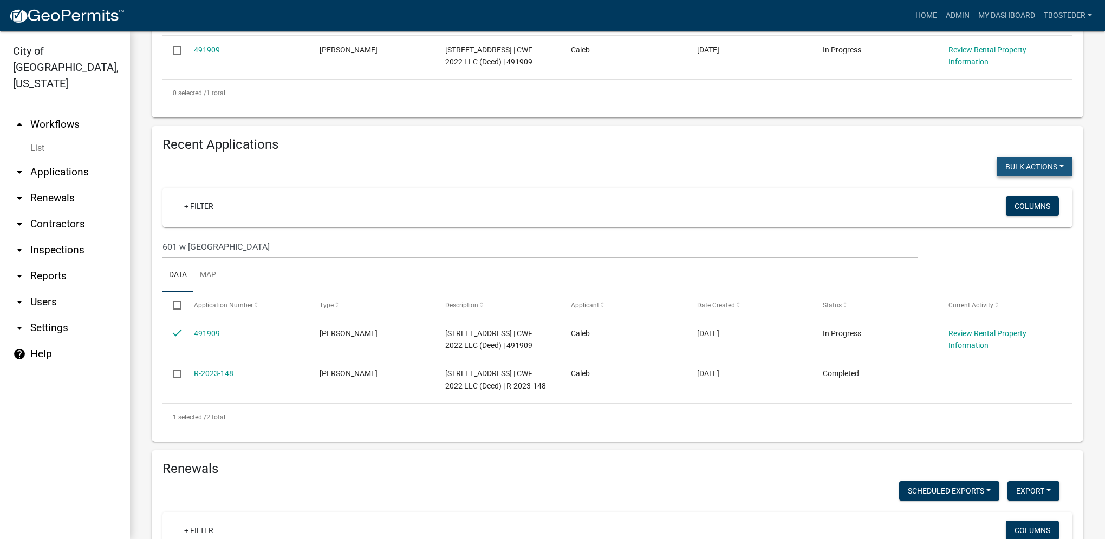
click at [1011, 171] on button "Bulk Actions" at bounding box center [1035, 166] width 76 height 19
click at [1018, 196] on button "Void" at bounding box center [1029, 196] width 87 height 26
checkbox input "false"
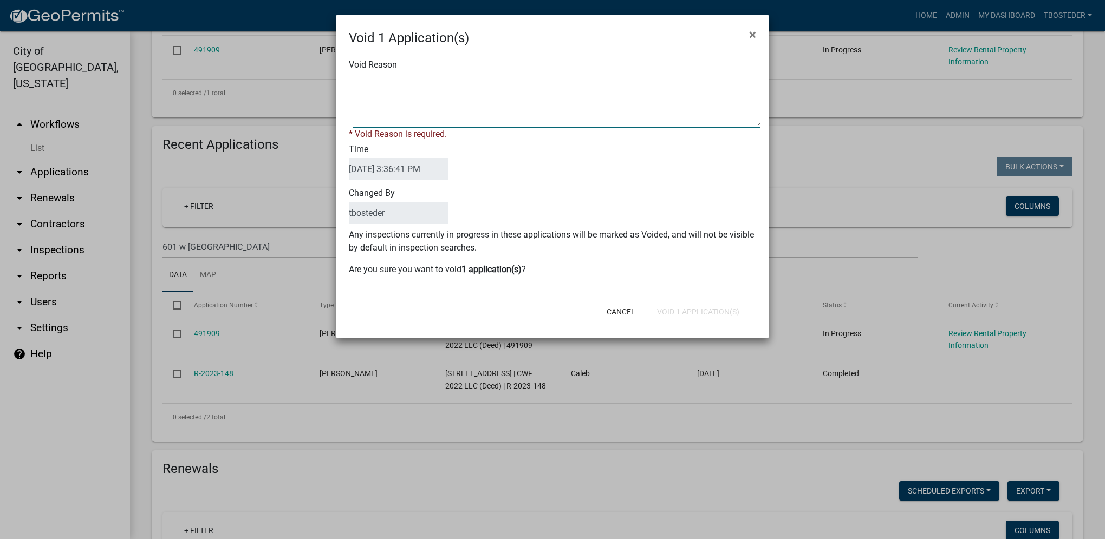
click at [526, 105] on textarea "Void Reason" at bounding box center [556, 101] width 407 height 54
type textarea "needs to be completed under renewal registration"
click at [689, 305] on button "Void 1 Application(s)" at bounding box center [698, 311] width 100 height 19
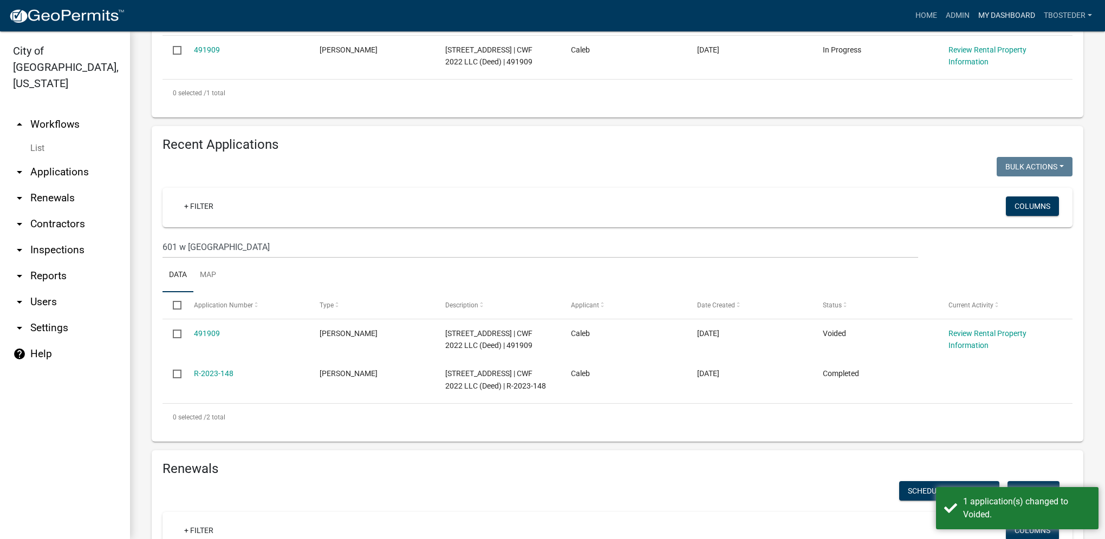
click at [997, 21] on link "My Dashboard" at bounding box center [1007, 15] width 66 height 21
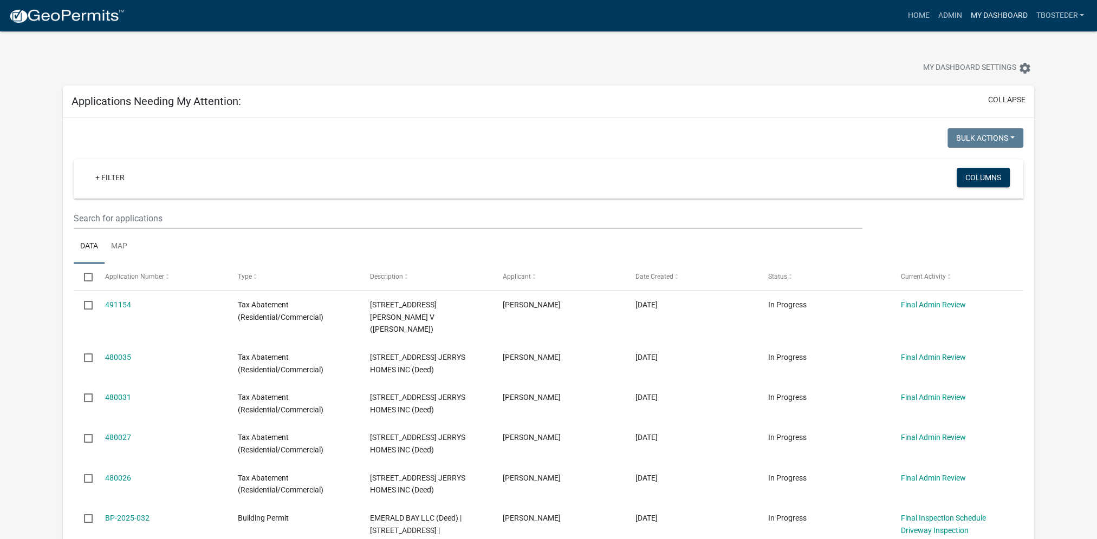
click at [999, 12] on link "My Dashboard" at bounding box center [999, 15] width 66 height 21
